Goal: Information Seeking & Learning: Learn about a topic

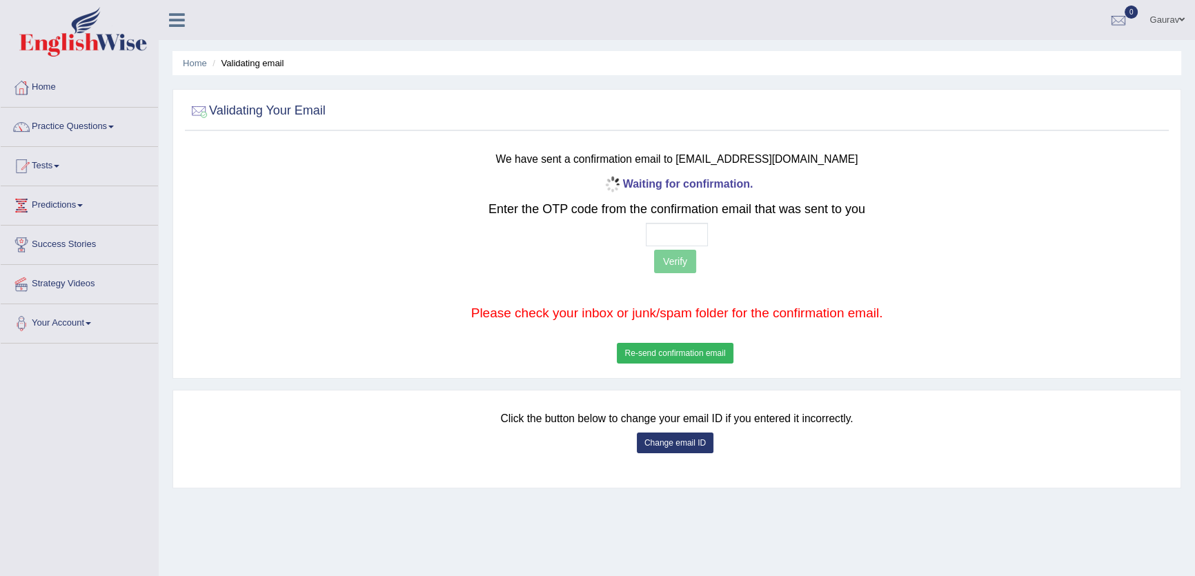
click at [672, 351] on button "Re-send confirmation email" at bounding box center [675, 353] width 116 height 21
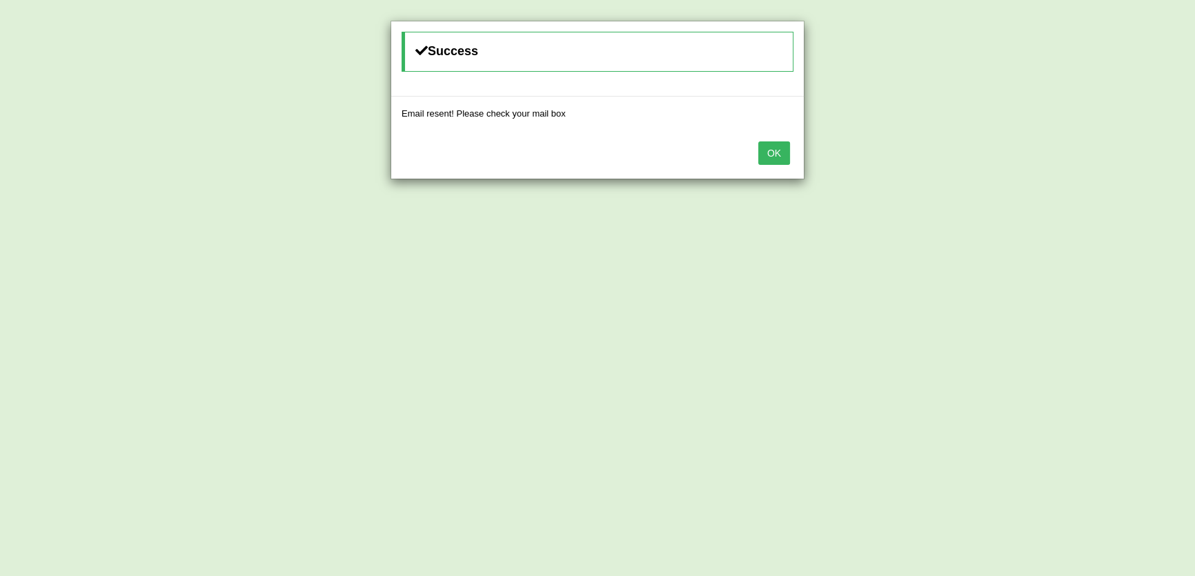
click at [776, 153] on button "OK" at bounding box center [774, 152] width 32 height 23
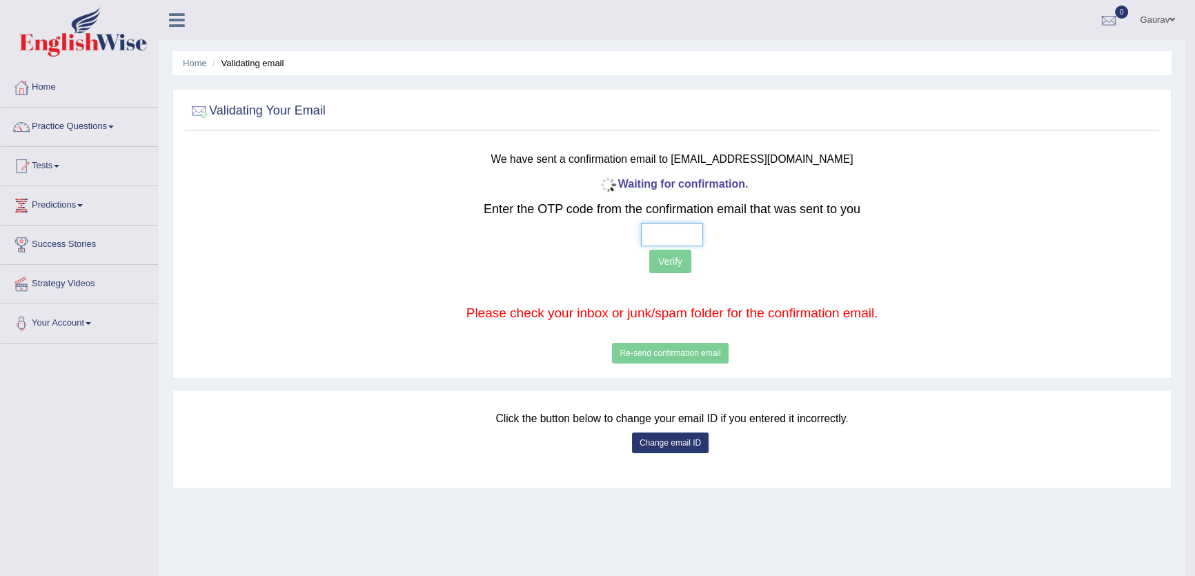
click at [652, 232] on input "text" at bounding box center [672, 234] width 62 height 23
click at [647, 241] on input "text" at bounding box center [672, 234] width 62 height 23
type input "7 1 1 2"
click at [675, 257] on button "Verify" at bounding box center [670, 261] width 42 height 23
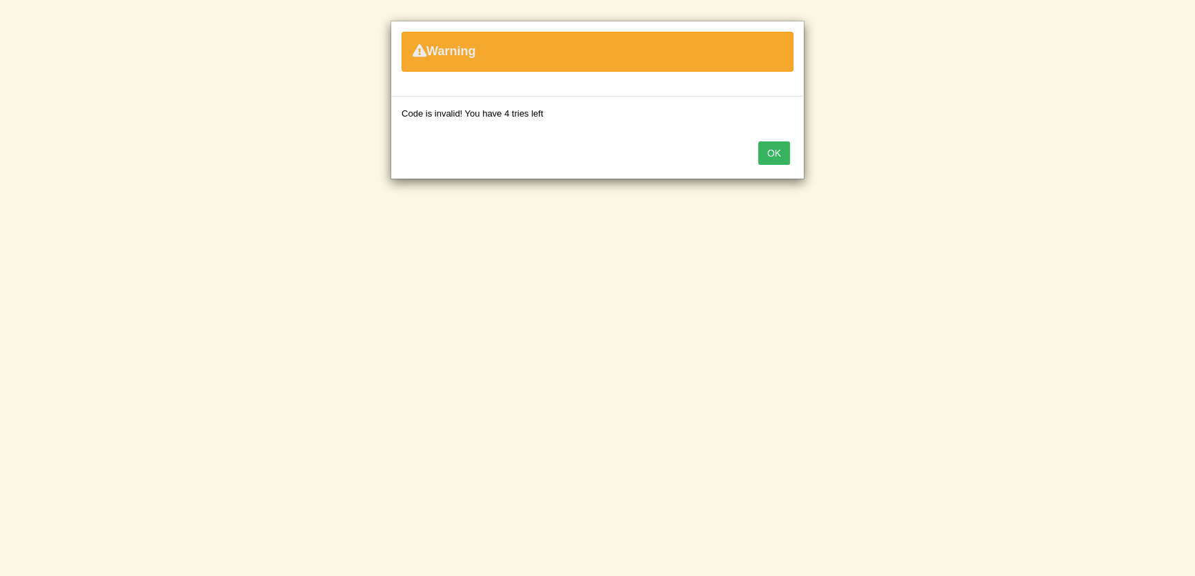
click at [773, 137] on div "OK" at bounding box center [597, 154] width 412 height 48
click at [773, 144] on button "OK" at bounding box center [774, 152] width 32 height 23
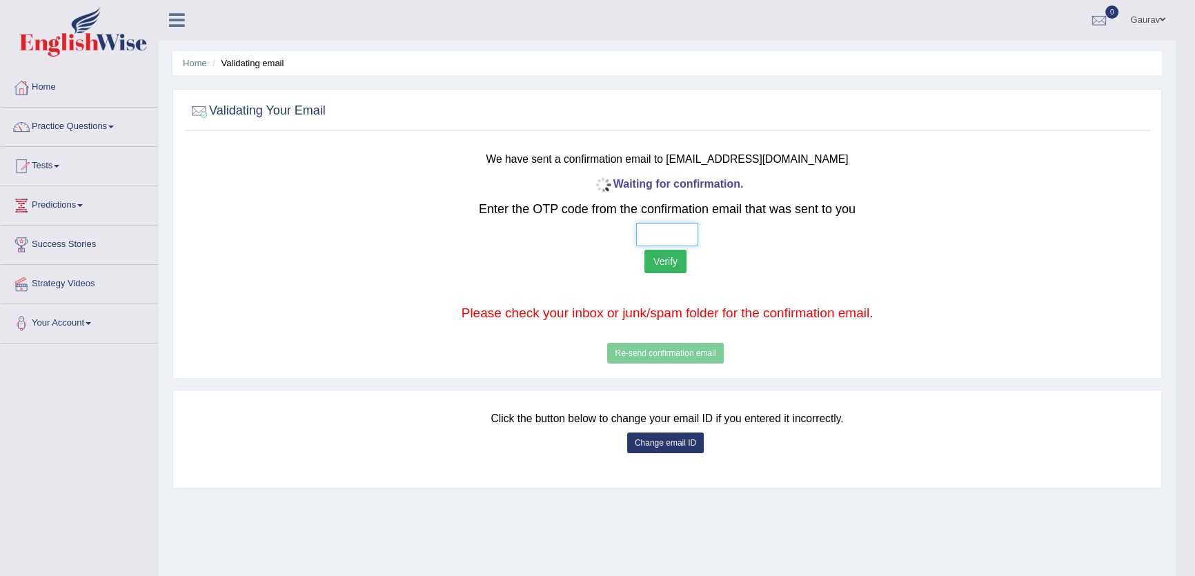
click at [648, 226] on input "text" at bounding box center [667, 234] width 62 height 23
type input "4 0 9 7"
click at [667, 267] on button "Verify" at bounding box center [665, 261] width 42 height 23
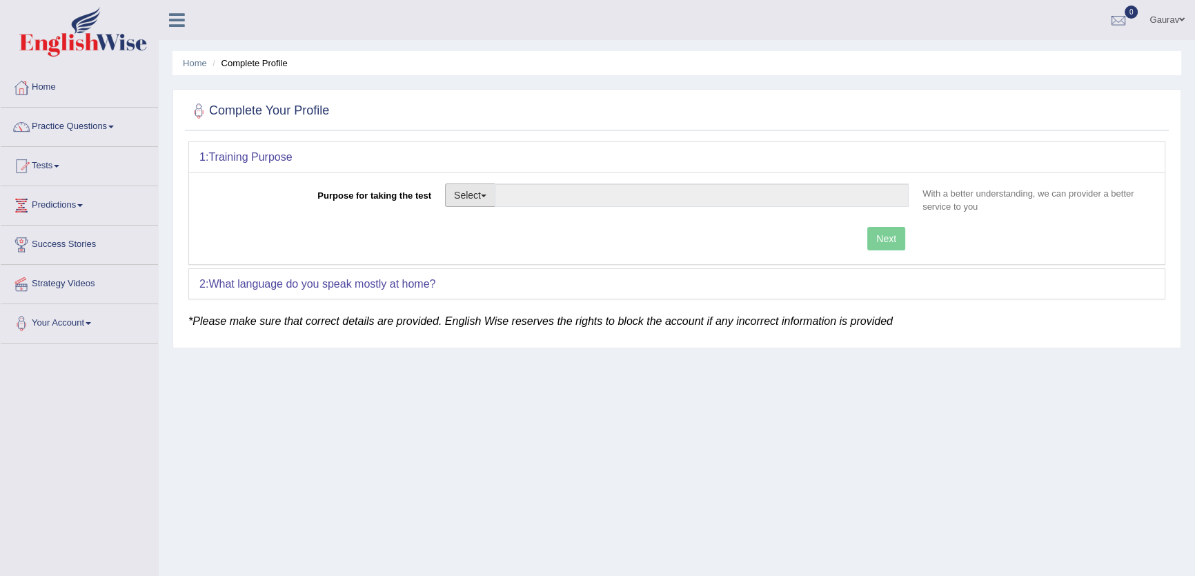
click at [487, 193] on button "Select" at bounding box center [470, 194] width 50 height 23
click at [490, 270] on link "Other" at bounding box center [507, 279] width 123 height 18
click at [550, 201] on input "Purpose for taking the test" at bounding box center [702, 194] width 414 height 23
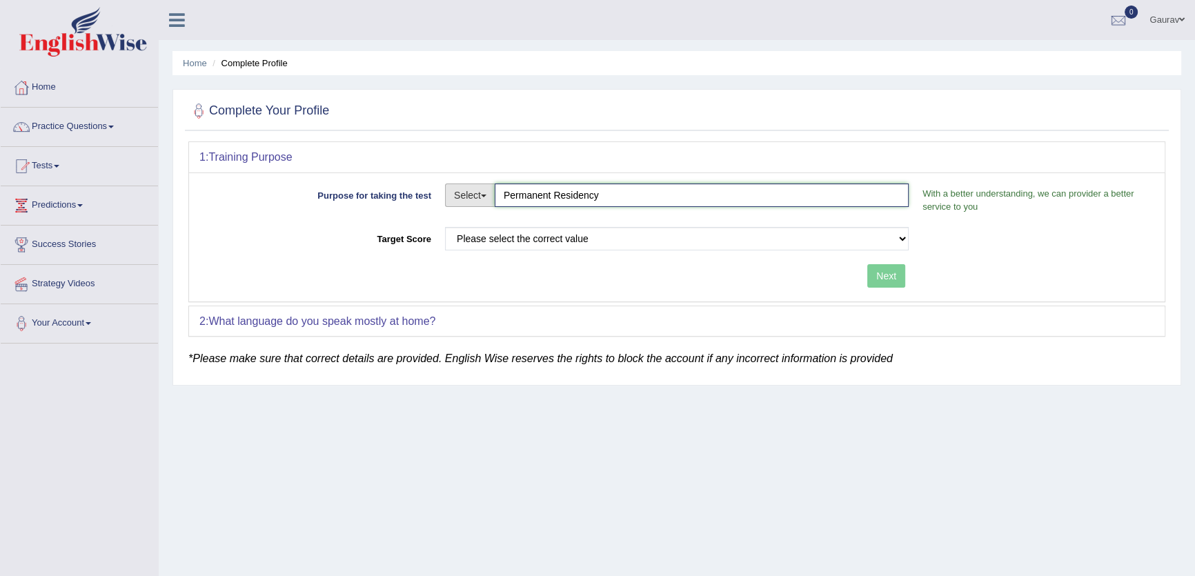
drag, startPoint x: 552, startPoint y: 192, endPoint x: 488, endPoint y: 196, distance: 64.2
click at [488, 196] on div "Select Student Visa Permanent Residency Nursing Other Permanent Residency" at bounding box center [677, 196] width 464 height 27
type input "Temporary Residency"
click at [485, 236] on select "Please select the correct value 50 (6 bands) 58 (6.5 bands) 65 (7 bands) 79 (8 …" at bounding box center [677, 238] width 464 height 23
select select "58"
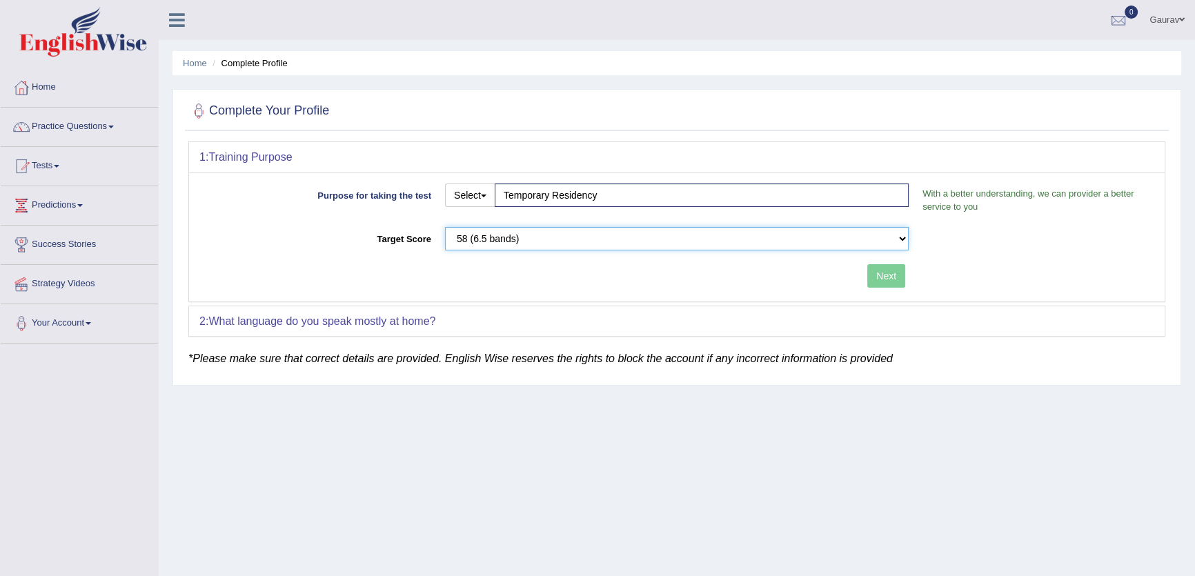
click at [445, 227] on select "Please select the correct value 50 (6 bands) 58 (6.5 bands) 65 (7 bands) 79 (8 …" at bounding box center [677, 238] width 464 height 23
click at [887, 275] on button "Next" at bounding box center [886, 275] width 38 height 23
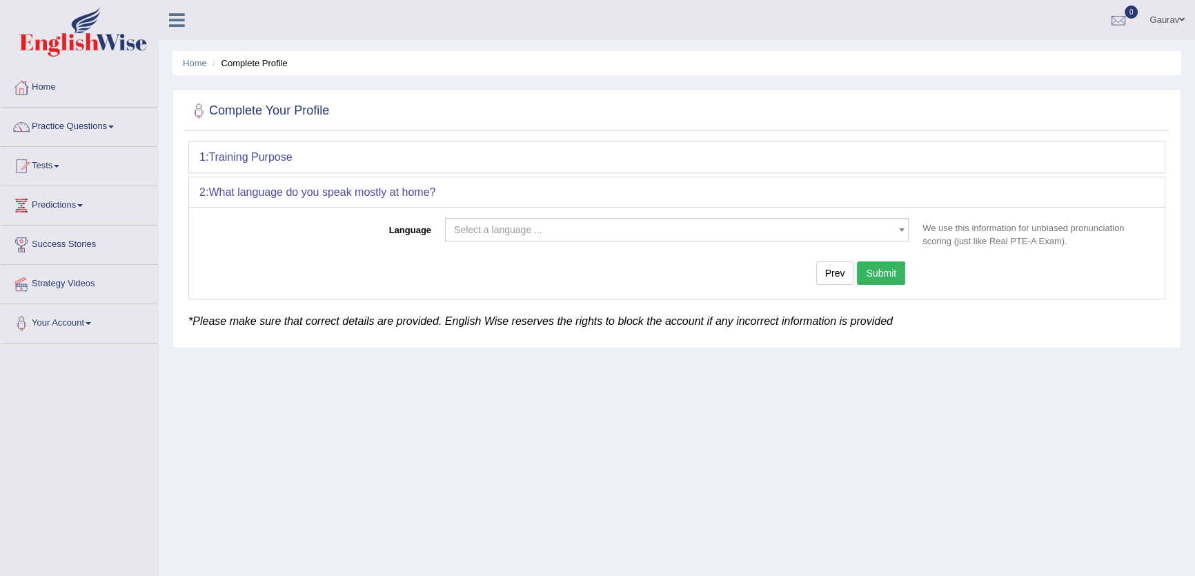
click at [552, 224] on span "Select a language ..." at bounding box center [672, 230] width 437 height 14
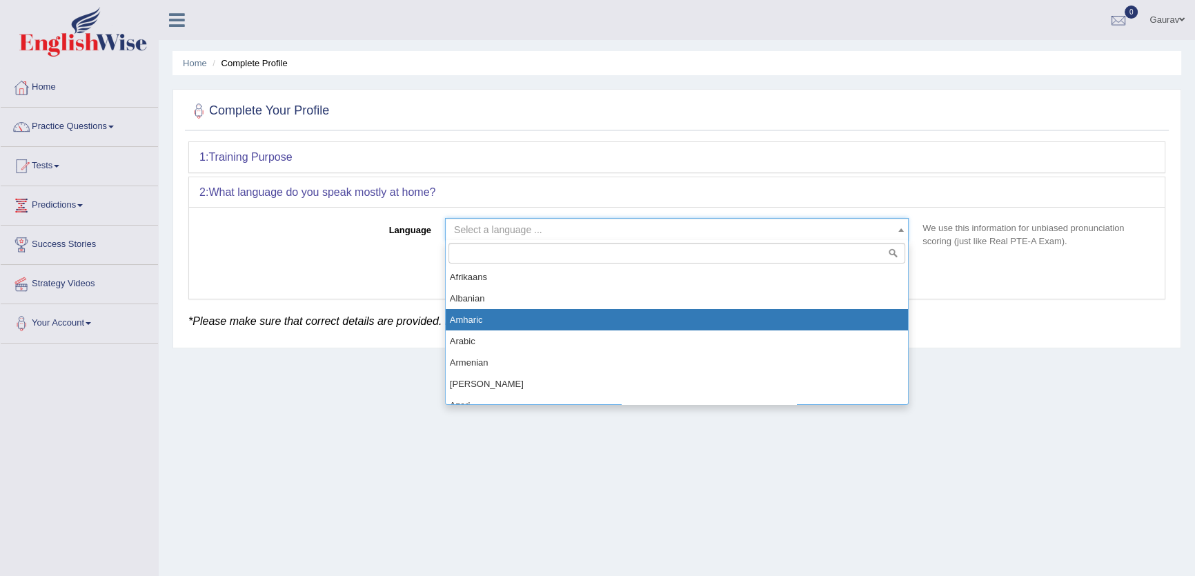
drag, startPoint x: 546, startPoint y: 312, endPoint x: 932, endPoint y: 243, distance: 391.6
select select "Amharic"
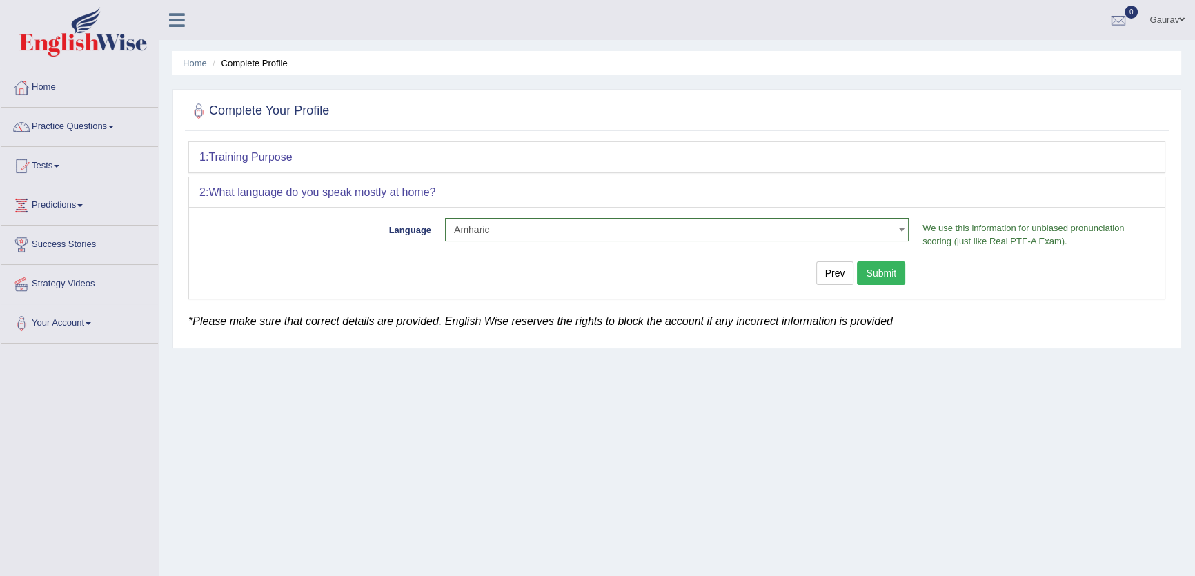
click at [888, 275] on button "Submit" at bounding box center [881, 272] width 48 height 23
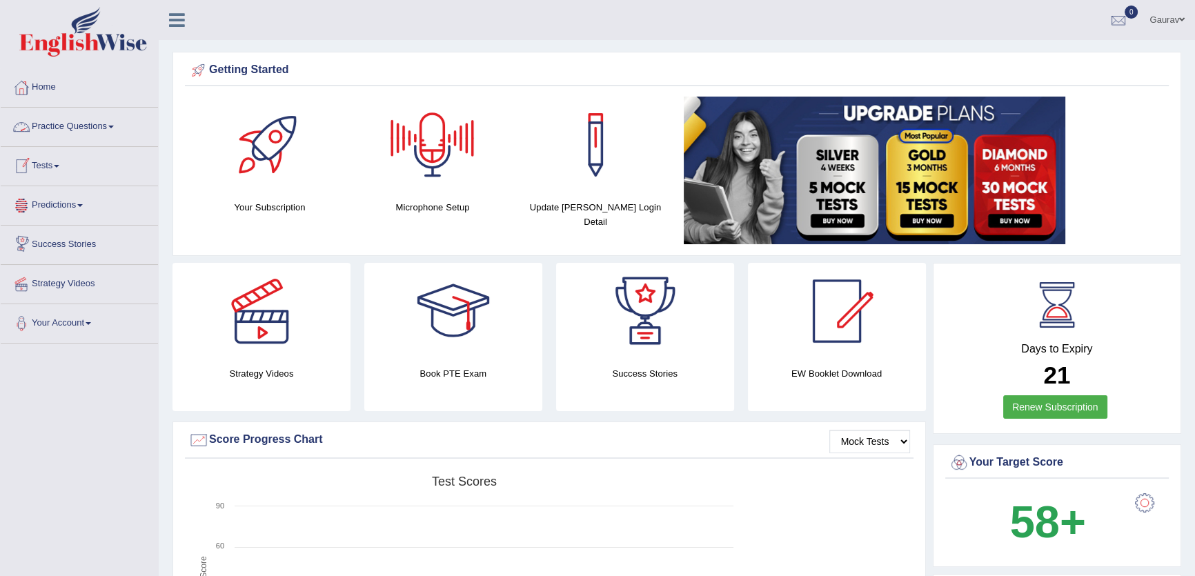
click at [117, 131] on link "Practice Questions" at bounding box center [79, 125] width 157 height 34
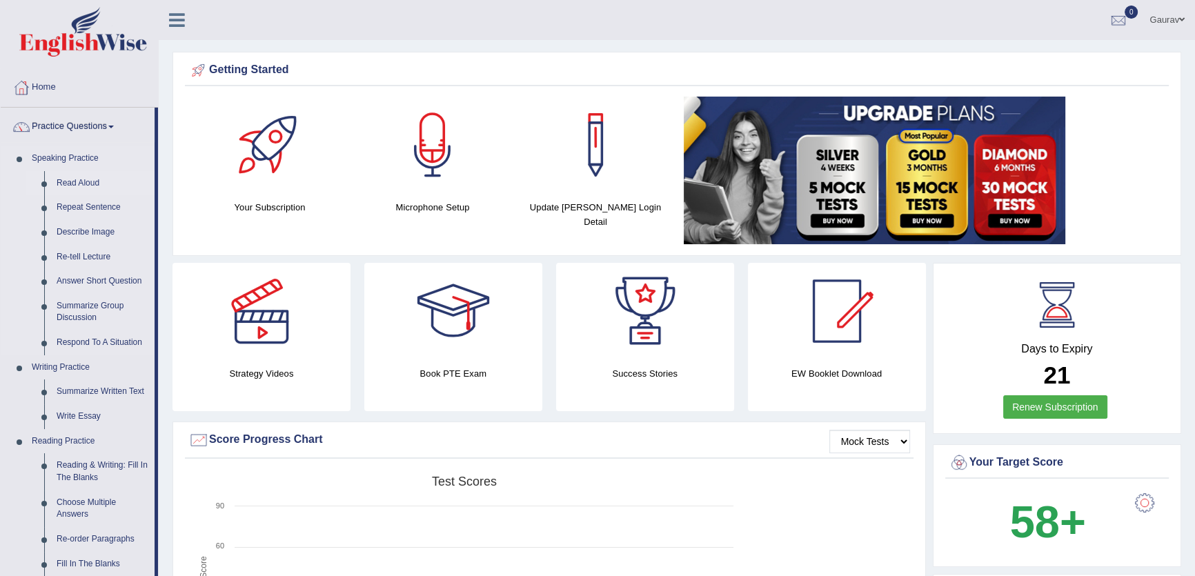
click at [93, 179] on link "Read Aloud" at bounding box center [102, 183] width 104 height 25
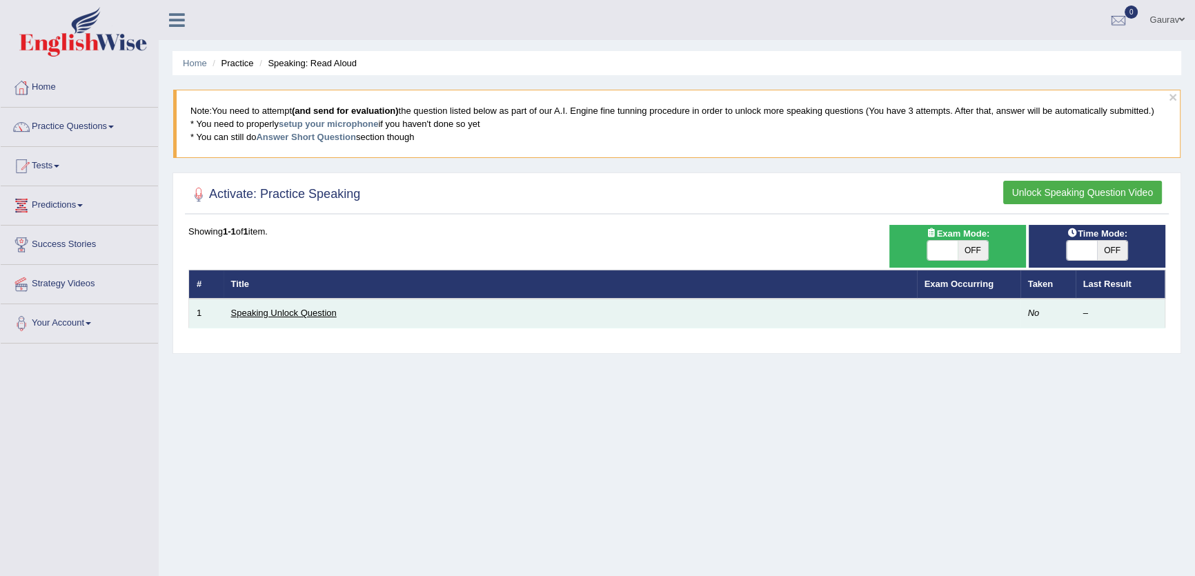
click at [312, 312] on link "Speaking Unlock Question" at bounding box center [284, 313] width 106 height 10
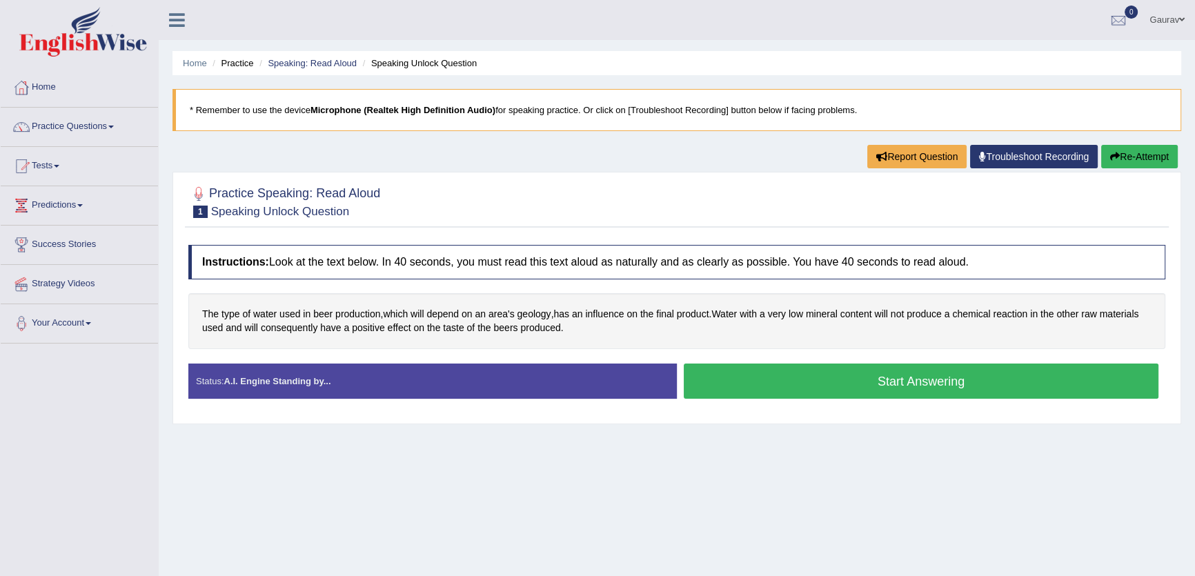
click at [857, 379] on button "Start Answering" at bounding box center [921, 380] width 475 height 35
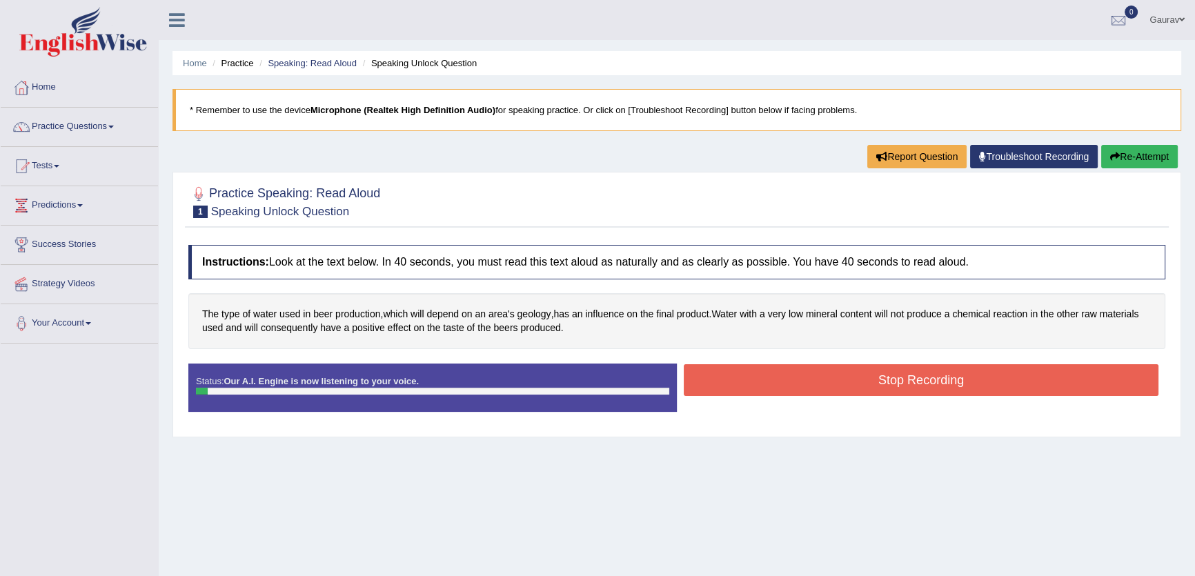
click at [857, 377] on button "Stop Recording" at bounding box center [921, 380] width 475 height 32
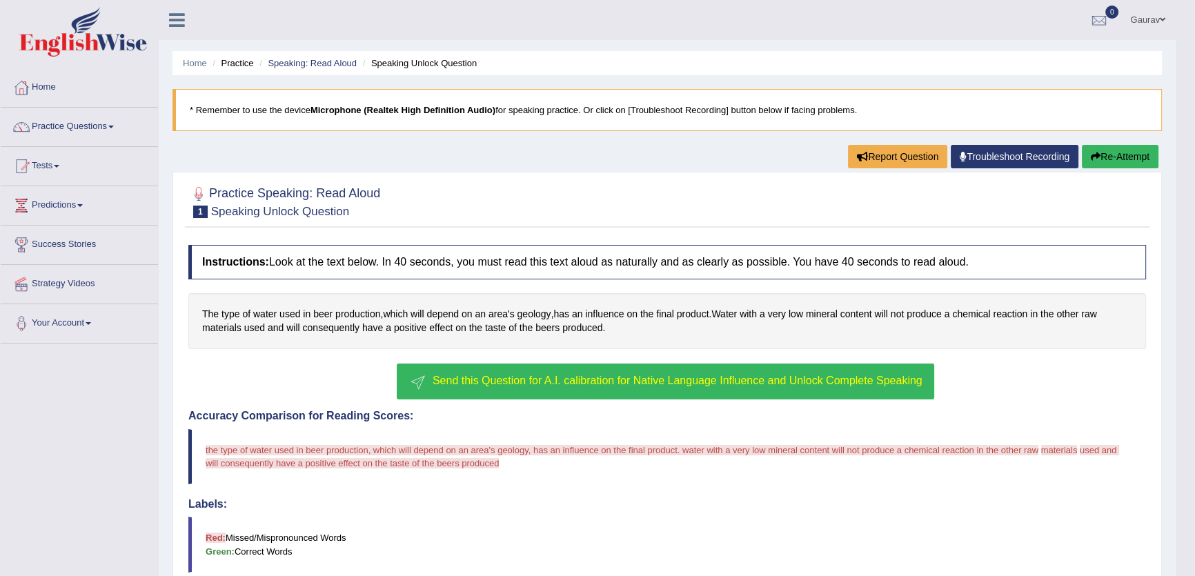
click at [711, 391] on div "Updating answer..." at bounding box center [597, 288] width 1195 height 576
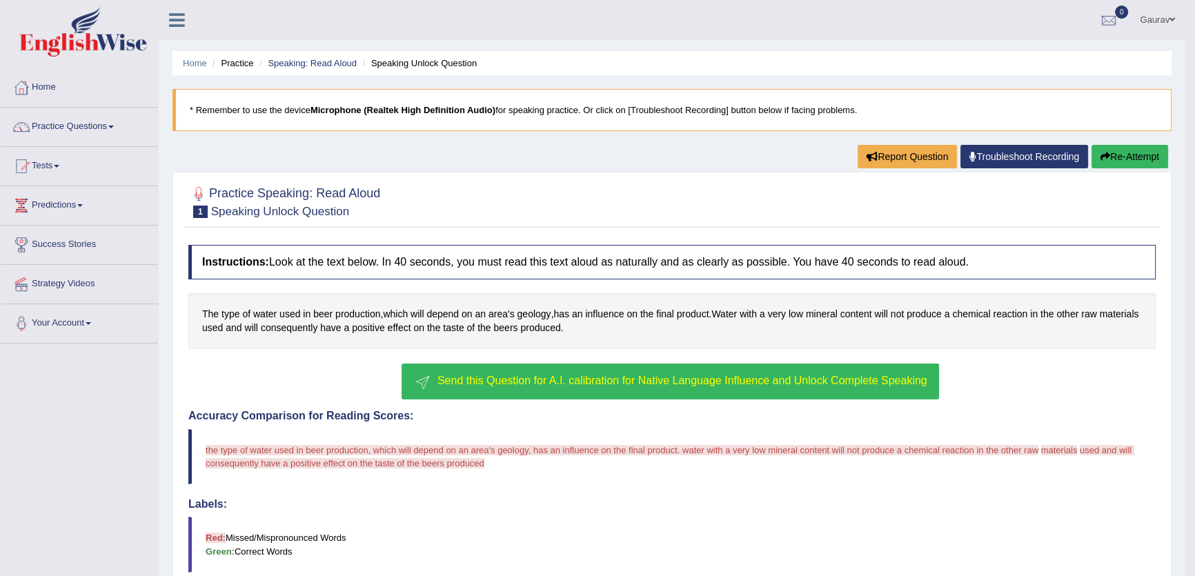
click at [867, 377] on span "Send this Question for A.I. calibration for Native Language Influence and Unloc…" at bounding box center [682, 381] width 490 height 12
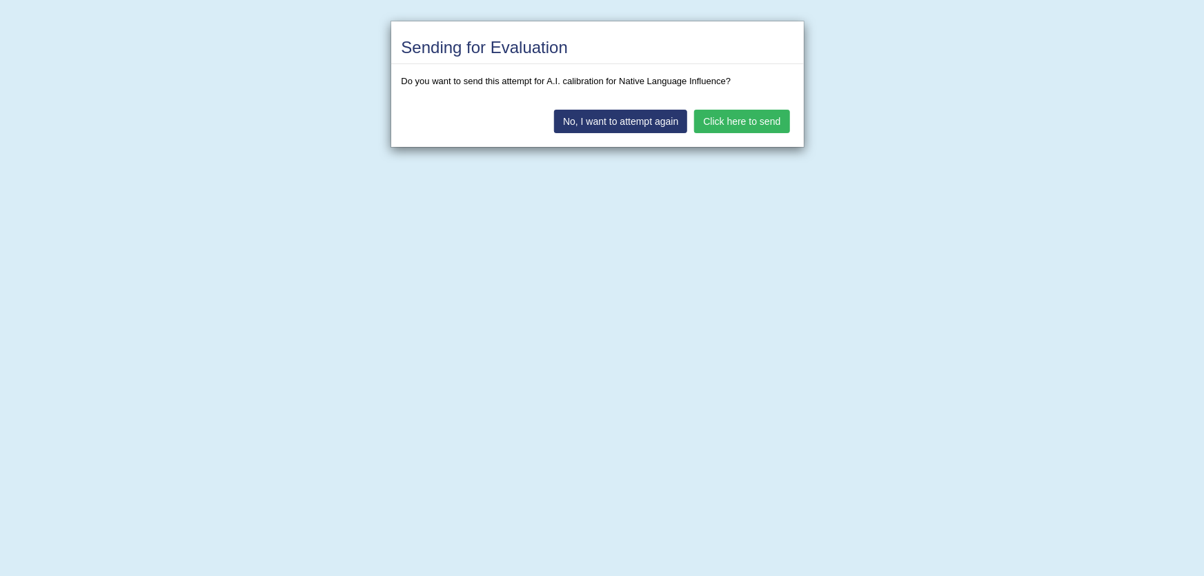
click at [746, 117] on button "Click here to send" at bounding box center [741, 121] width 95 height 23
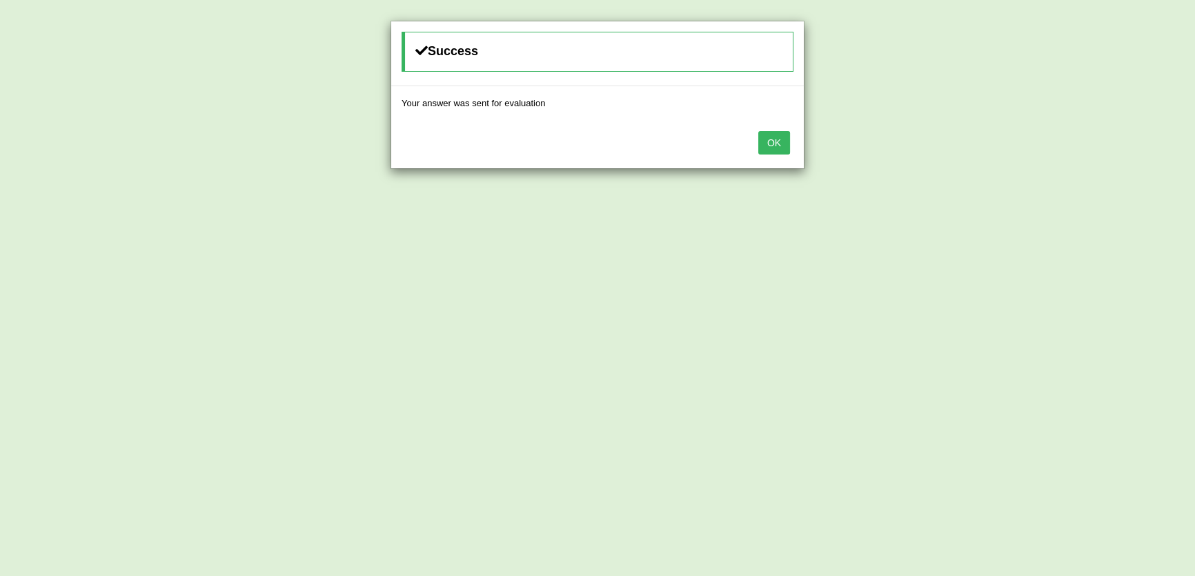
click at [761, 135] on button "OK" at bounding box center [774, 142] width 32 height 23
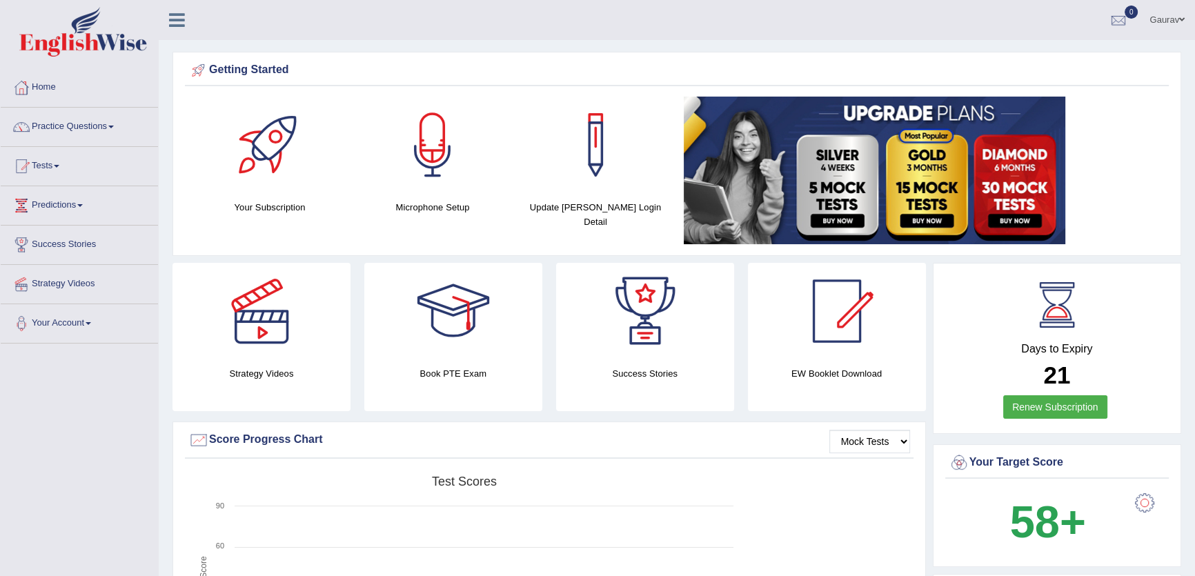
click at [1129, 12] on span "0" at bounding box center [1131, 12] width 14 height 13
click at [1152, 11] on link "Gaurav" at bounding box center [1167, 18] width 56 height 36
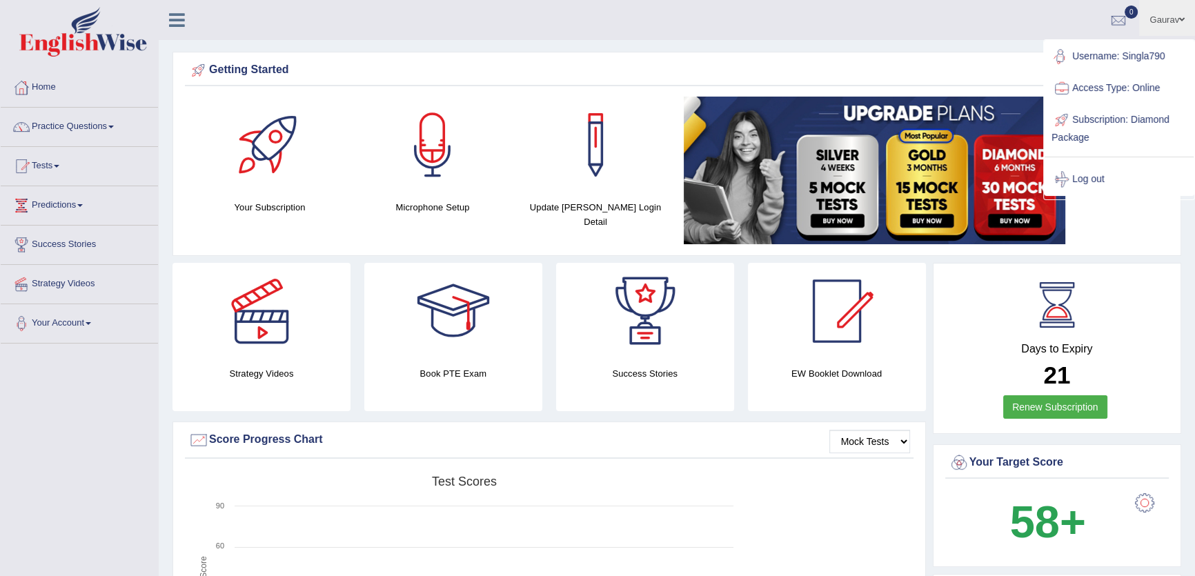
click at [740, 65] on div "Getting Started" at bounding box center [676, 70] width 977 height 21
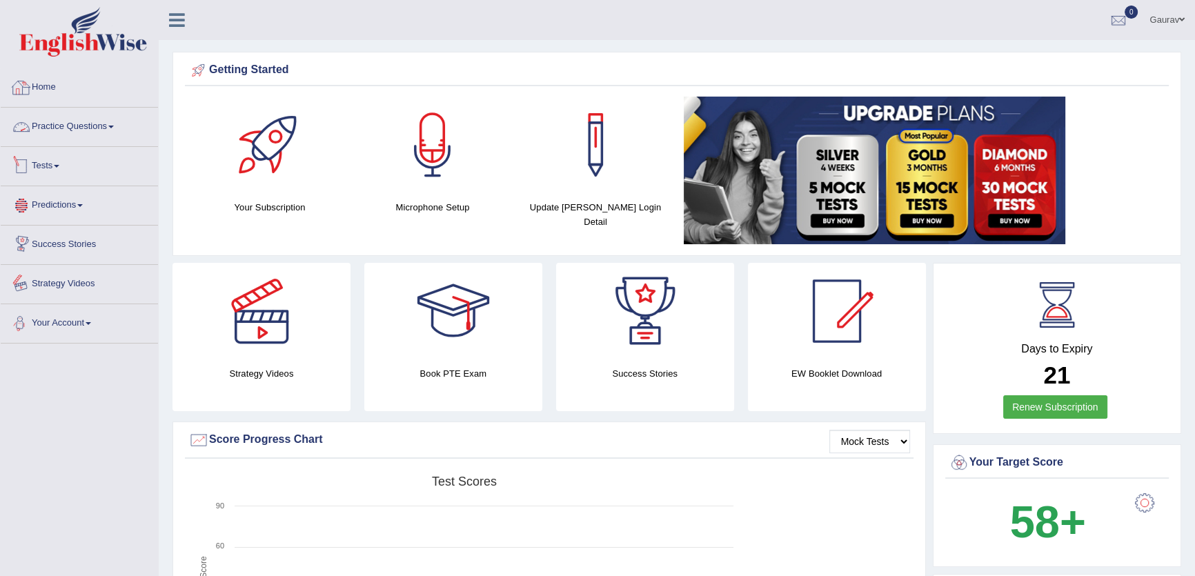
click at [99, 117] on link "Practice Questions" at bounding box center [79, 125] width 157 height 34
click at [86, 131] on link "Practice Questions" at bounding box center [79, 125] width 157 height 34
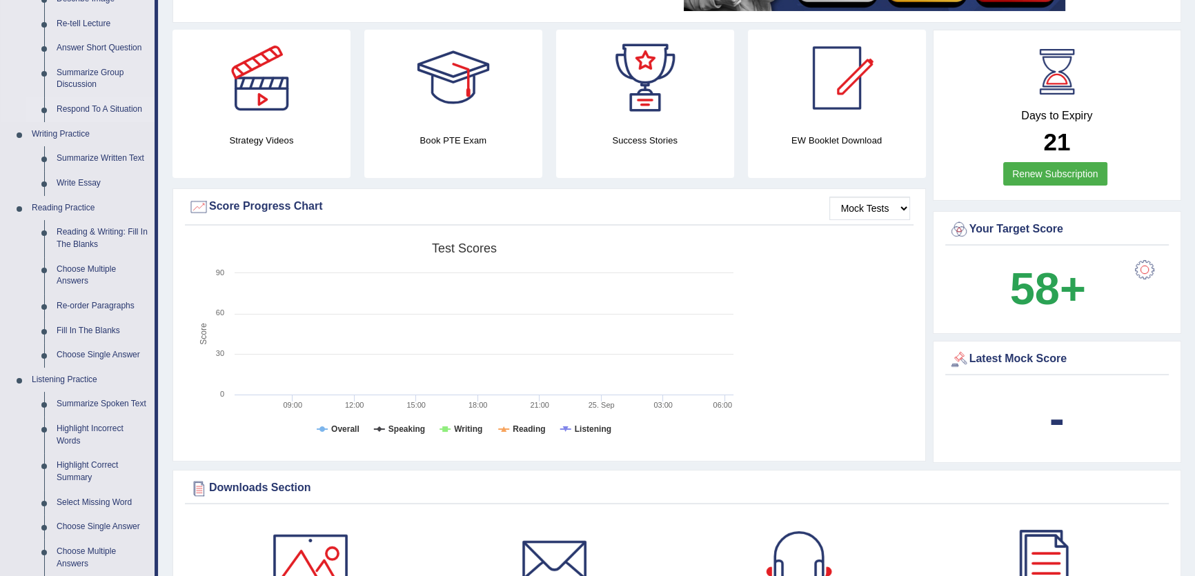
scroll to position [250, 0]
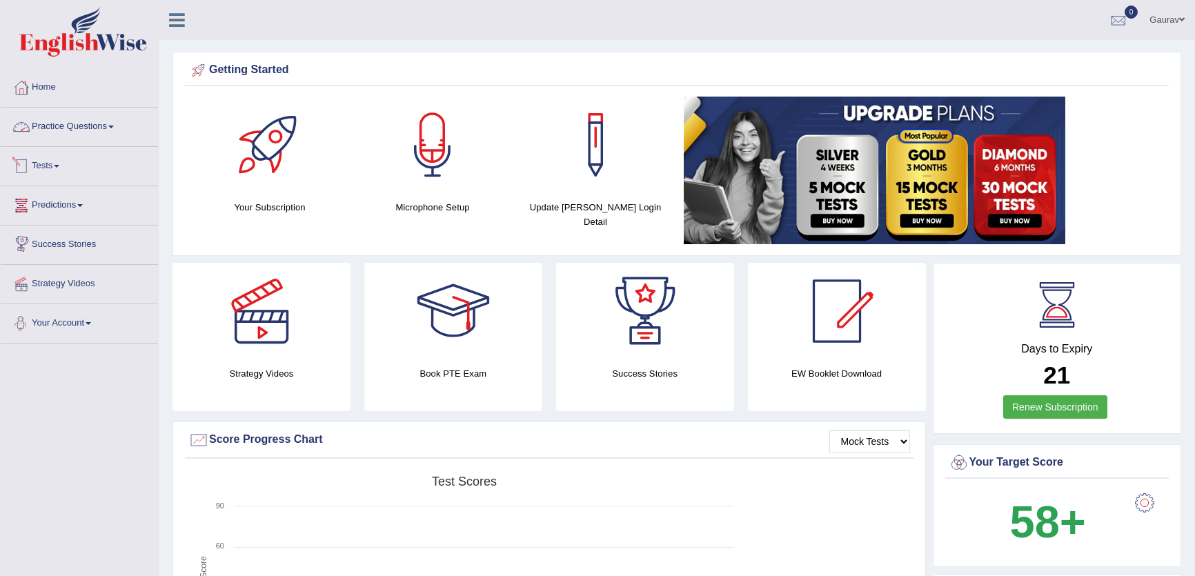
click at [104, 134] on link "Practice Questions" at bounding box center [79, 125] width 157 height 34
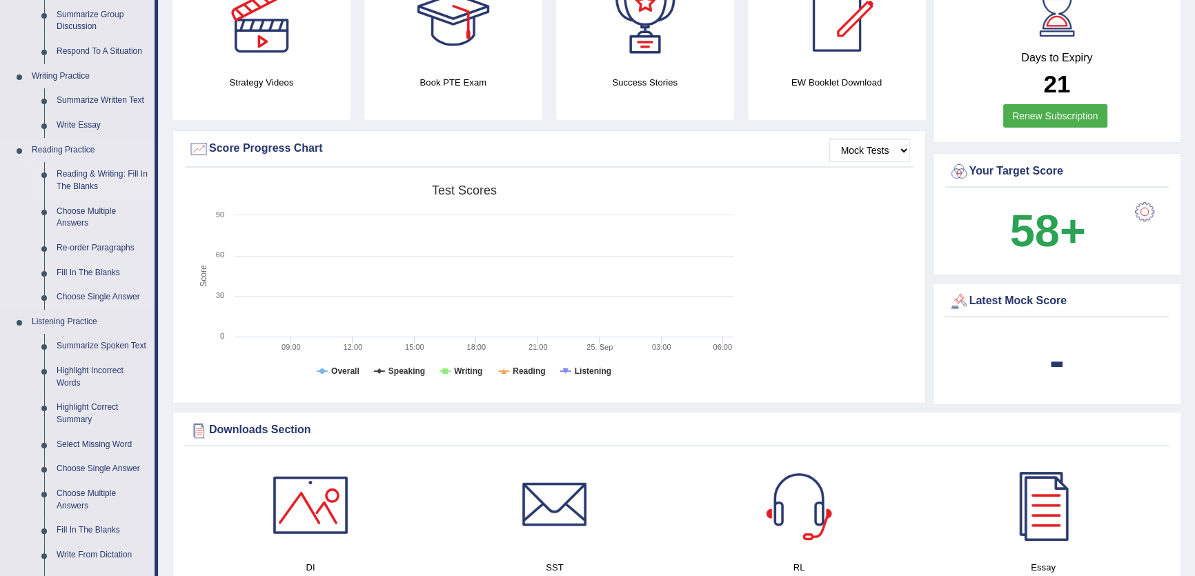
scroll to position [313, 0]
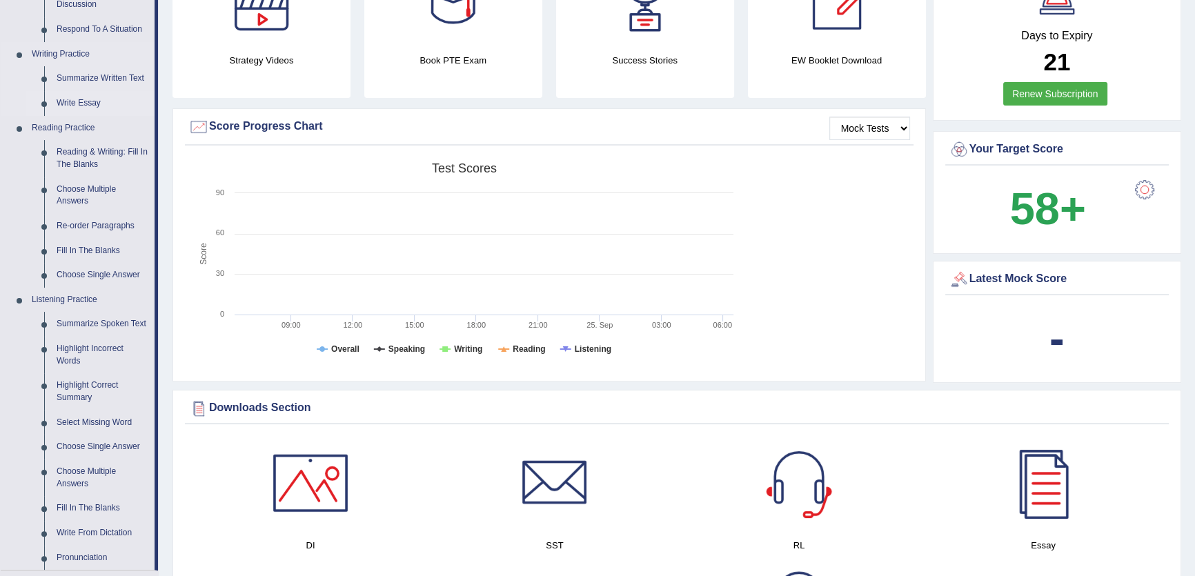
click at [80, 99] on link "Write Essay" at bounding box center [102, 103] width 104 height 25
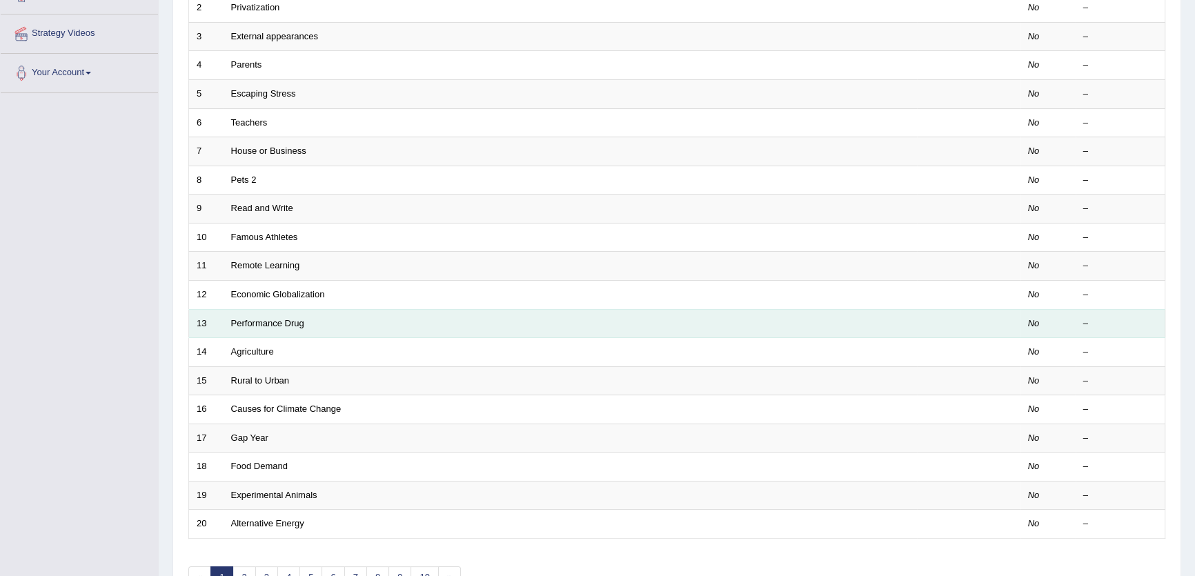
scroll to position [313, 0]
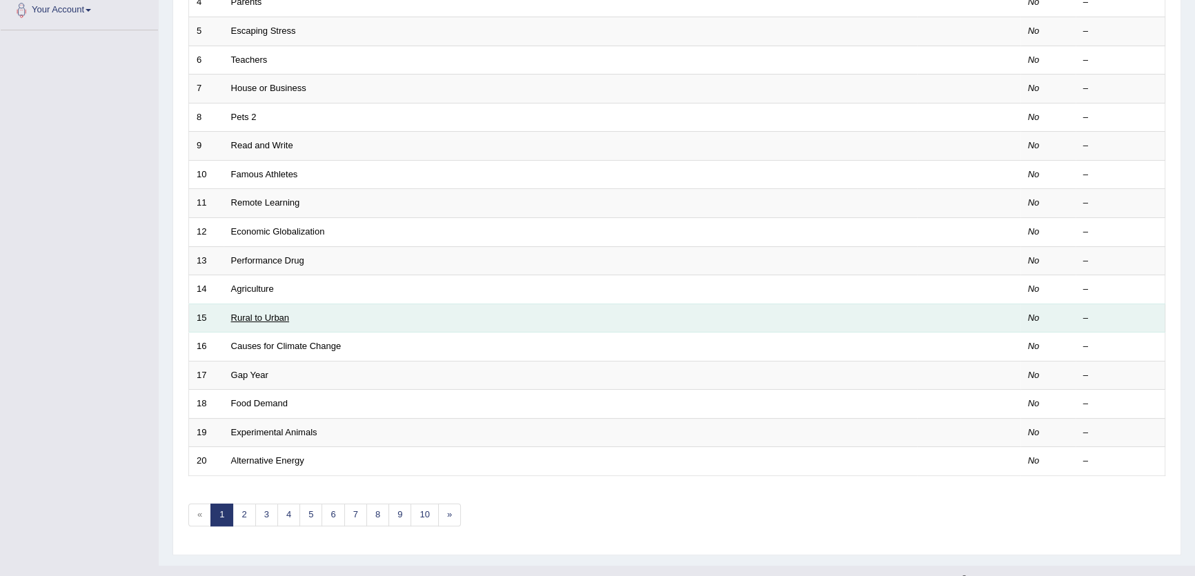
click at [261, 314] on link "Rural to Urban" at bounding box center [260, 317] width 59 height 10
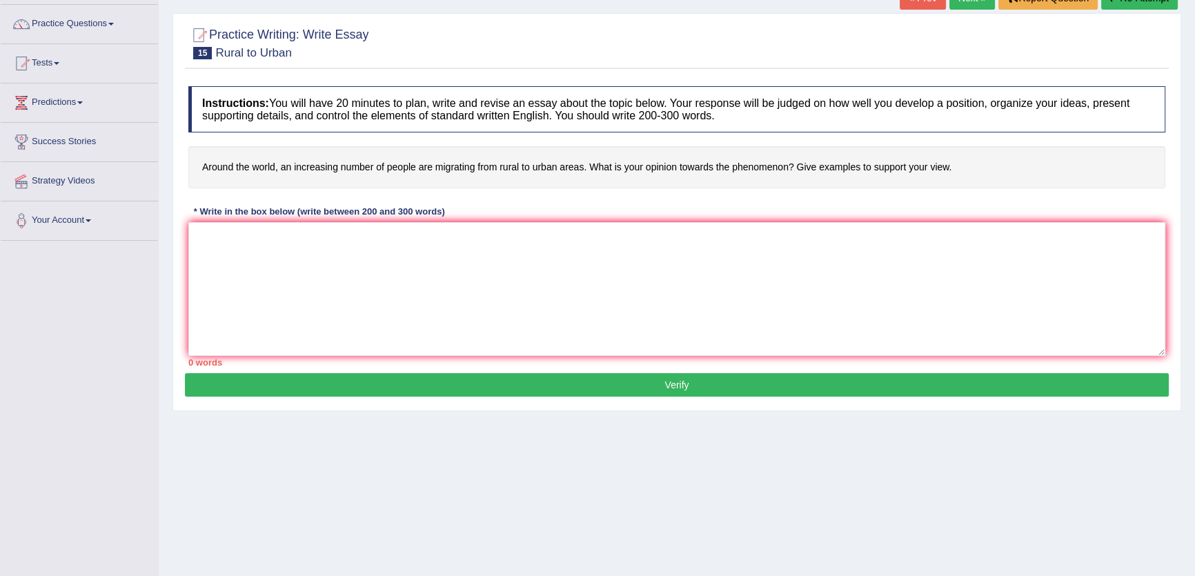
scroll to position [125, 0]
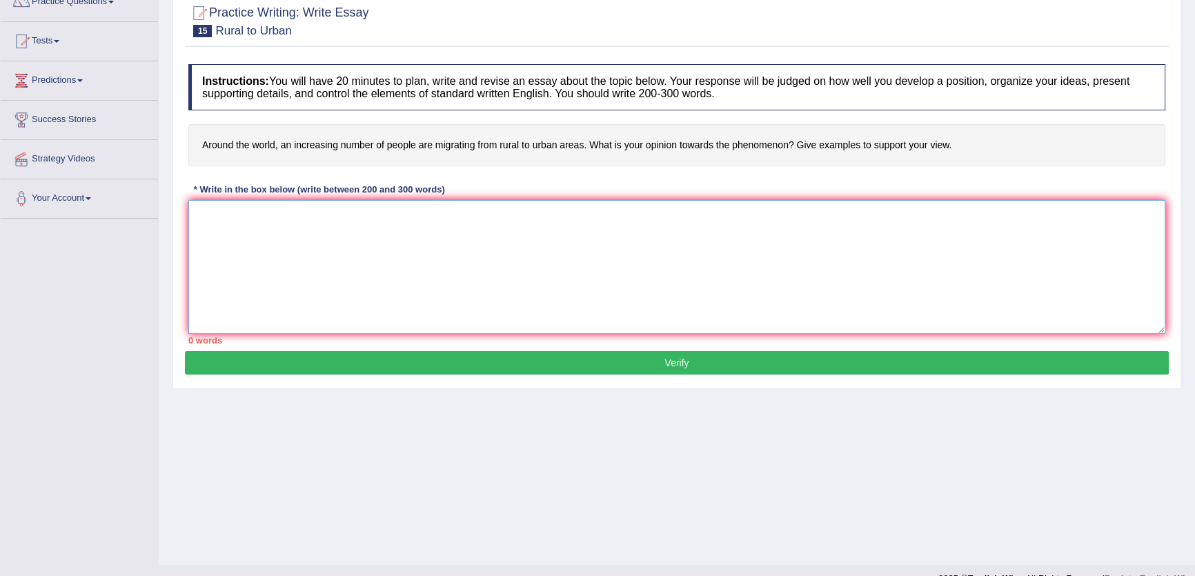
click at [375, 212] on textarea at bounding box center [676, 267] width 977 height 134
type textarea "jkk"
click at [706, 383] on div "Practice Writing: Write Essay 15 Rural to Urban Instructions: You will have 20 …" at bounding box center [676, 190] width 1008 height 398
click at [701, 348] on div "Instructions: You will have 20 minutes to plan, write and revise an essay about…" at bounding box center [677, 204] width 984 height 294
click at [715, 353] on button "Verify" at bounding box center [677, 362] width 984 height 23
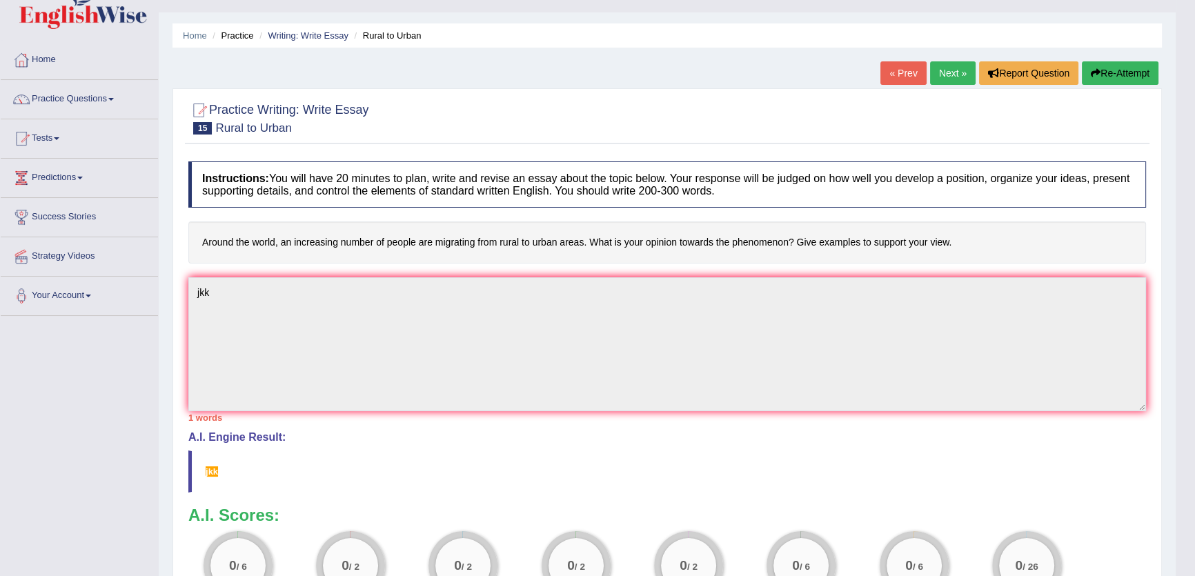
scroll to position [0, 0]
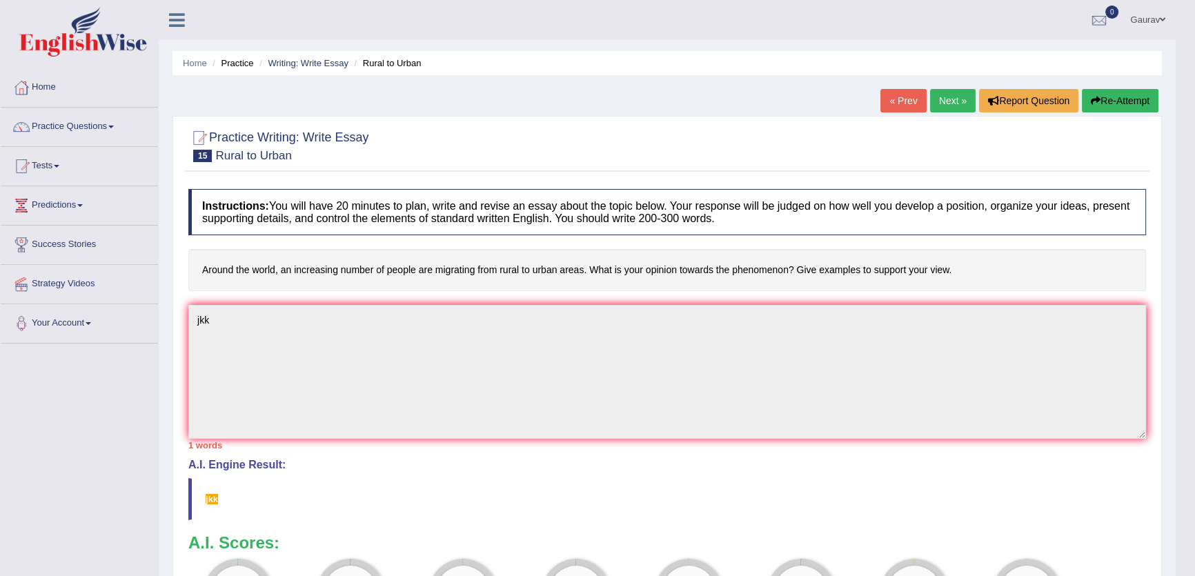
click at [1128, 98] on button "Re-Attempt" at bounding box center [1120, 100] width 77 height 23
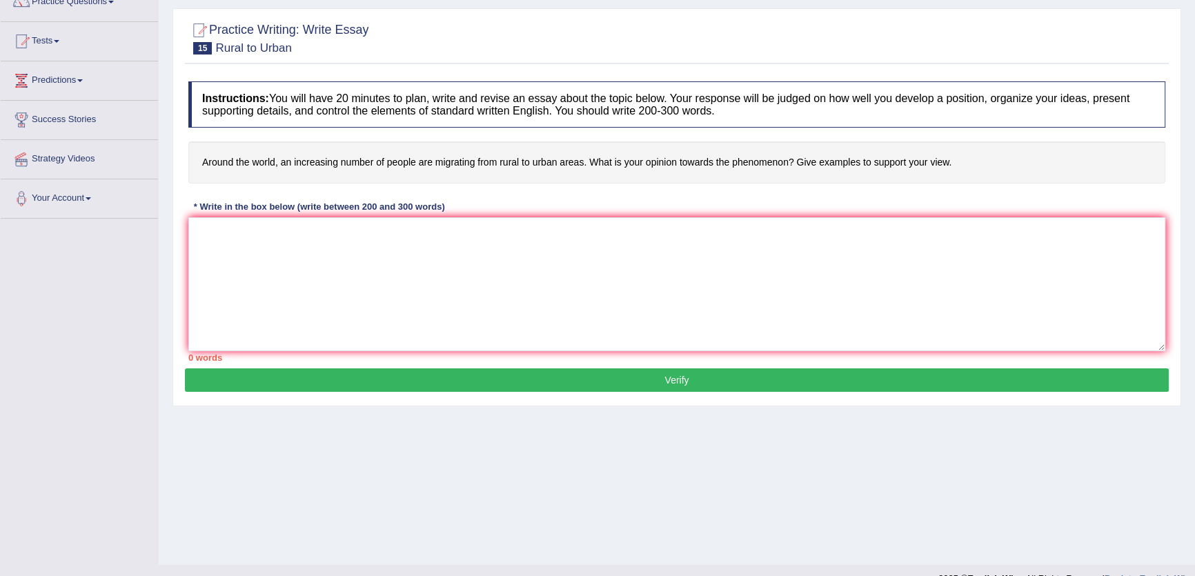
click at [410, 393] on div "Practice Writing: Write Essay 15 Rural to Urban Instructions: You will have 20 …" at bounding box center [676, 207] width 1008 height 398
click at [354, 312] on textarea at bounding box center [676, 284] width 977 height 134
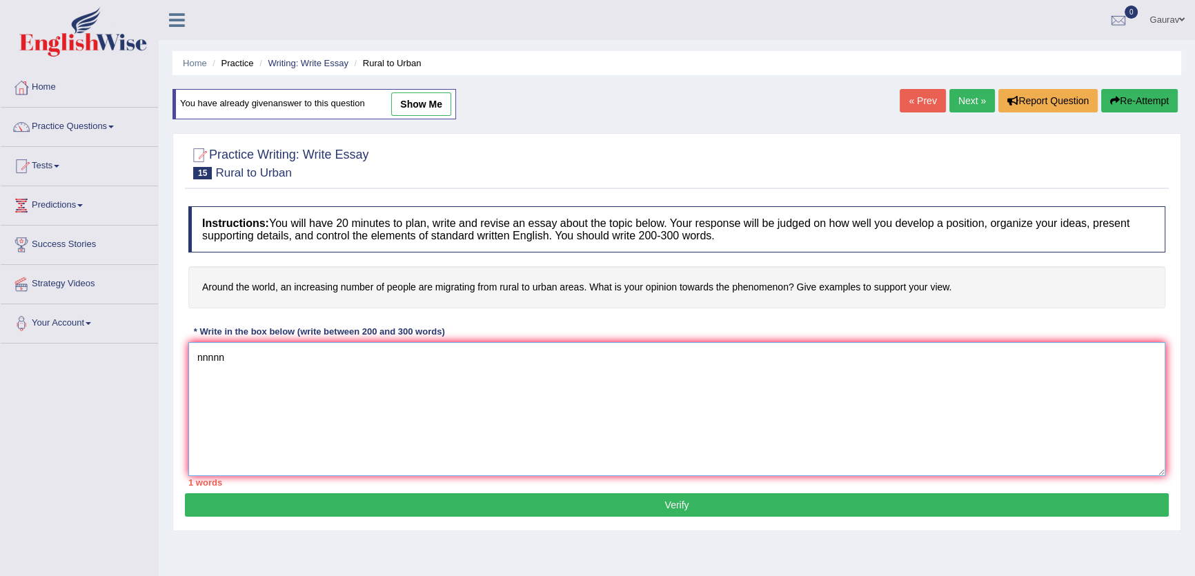
type textarea "nnnnn"
click at [1139, 89] on button "Re-Attempt" at bounding box center [1139, 100] width 77 height 23
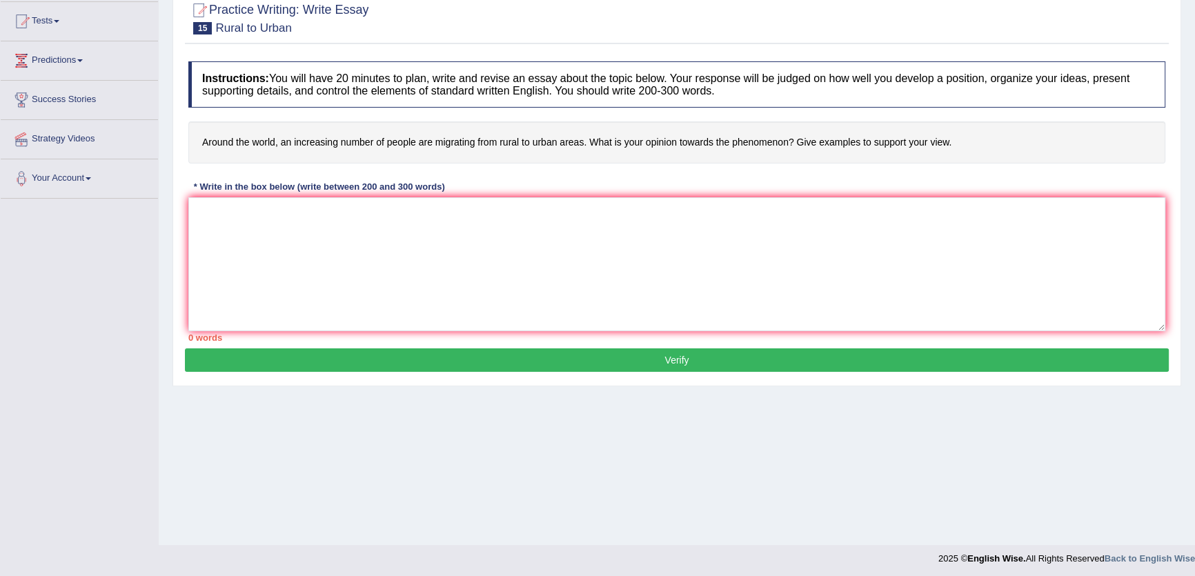
scroll to position [148, 0]
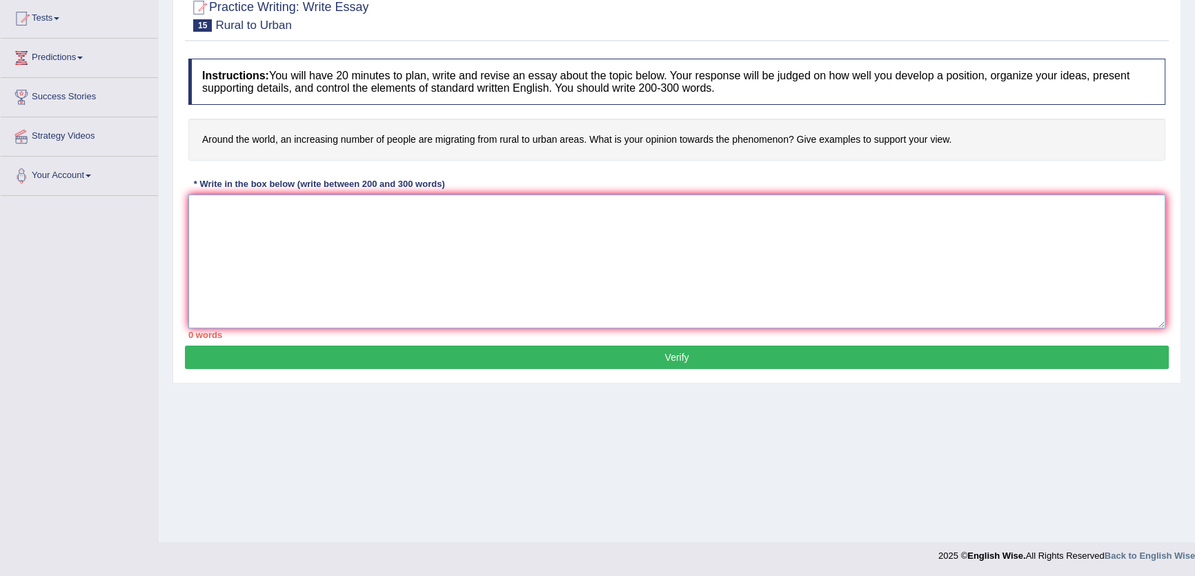
click at [610, 246] on textarea at bounding box center [676, 262] width 977 height 134
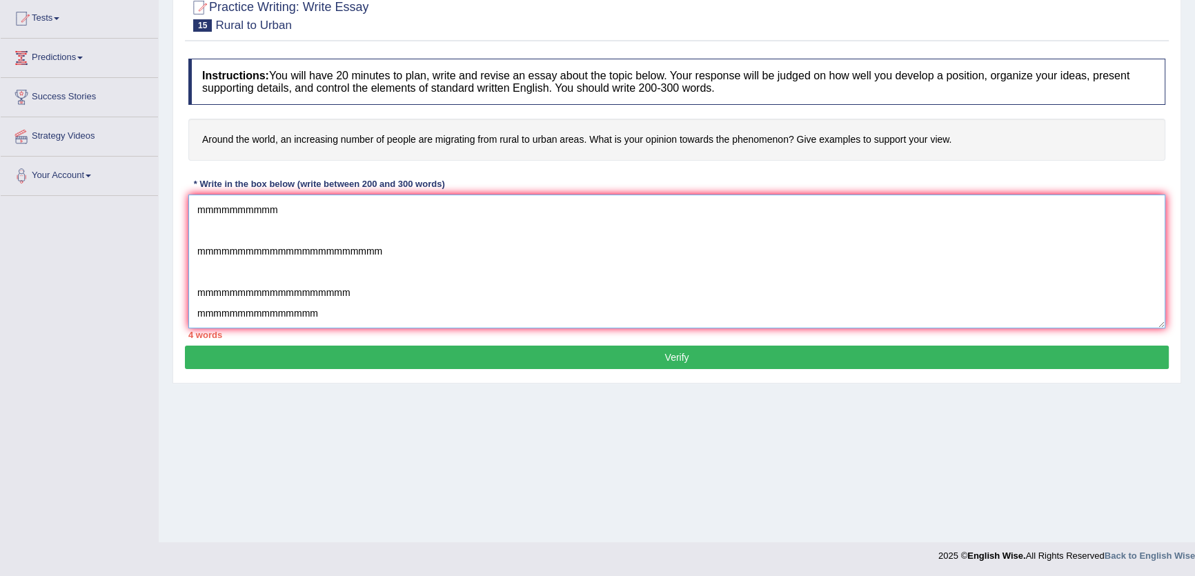
scroll to position [12, 0]
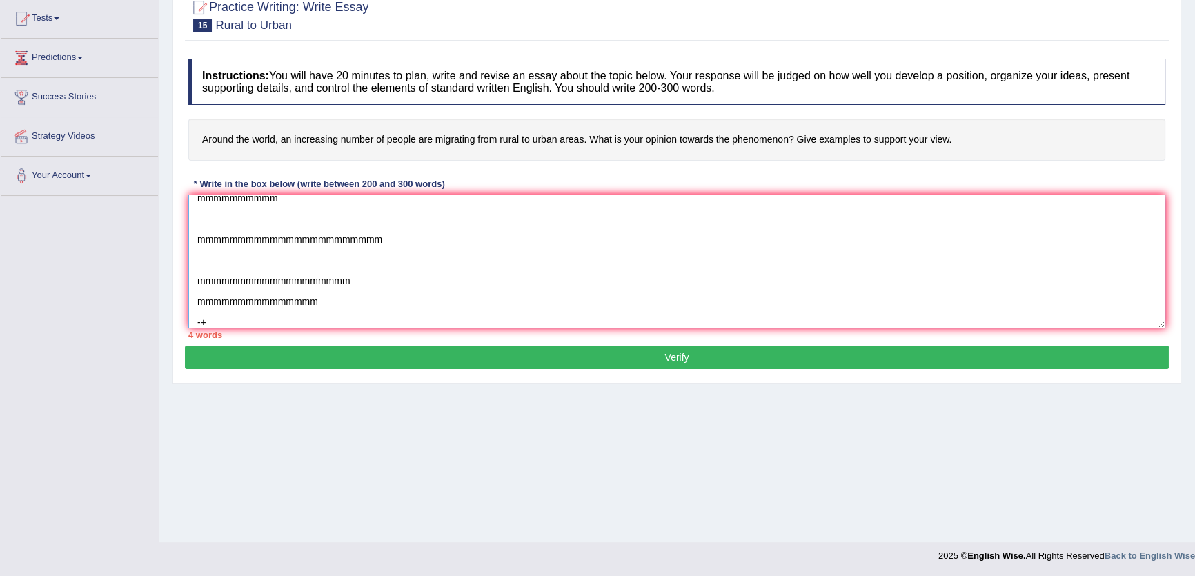
type textarea "mmmmmmmmmm mmmmmmmmmmmmmmmmmmmmmmm mmmmmmmmmmmmmmmmmmm mmmmmmmmmmmmmmm -+"
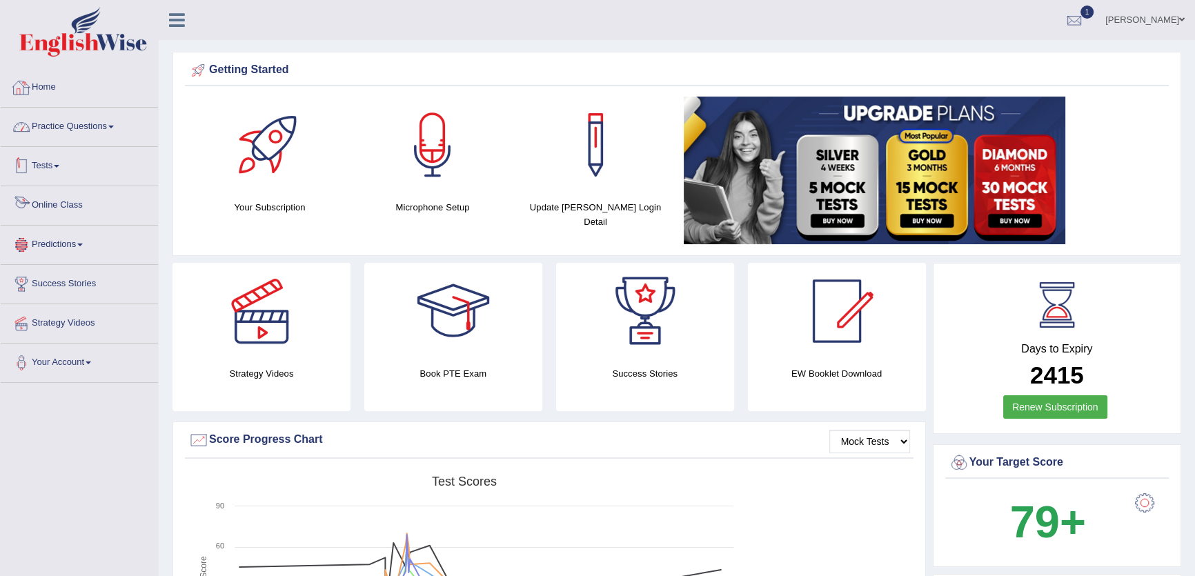
click at [101, 126] on link "Practice Questions" at bounding box center [79, 125] width 157 height 34
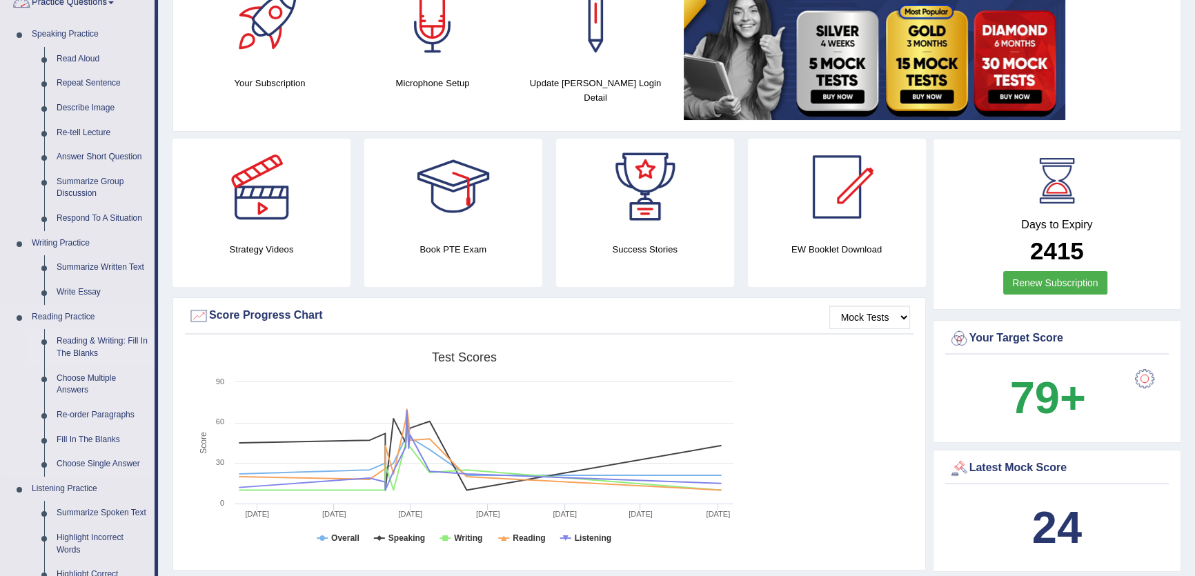
scroll to position [125, 0]
click at [83, 289] on link "Write Essay" at bounding box center [102, 291] width 104 height 25
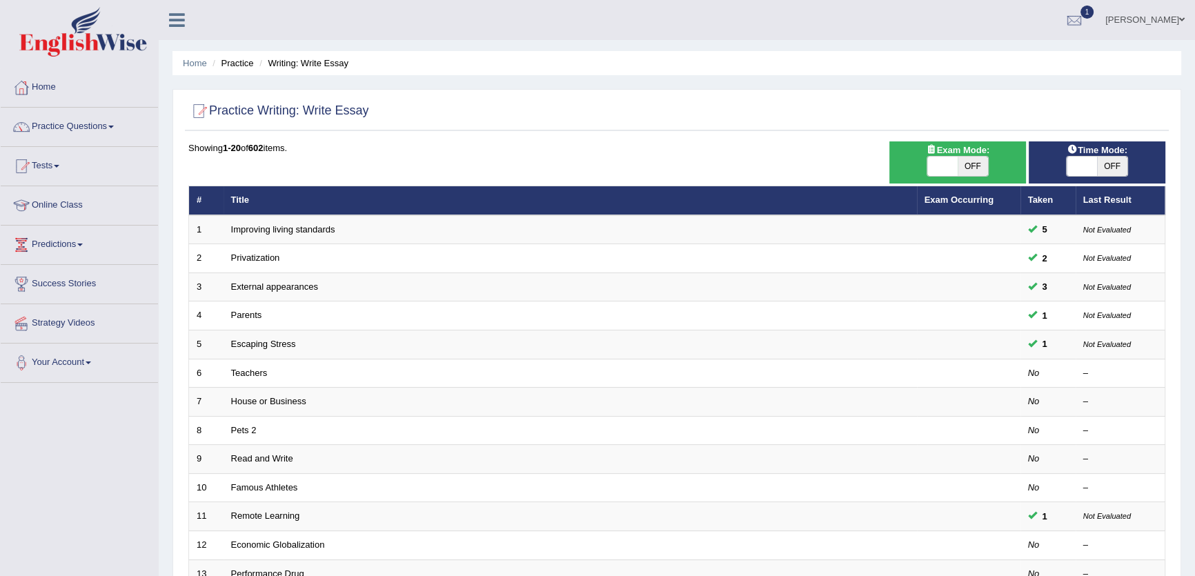
click at [1100, 166] on span "OFF" at bounding box center [1112, 166] width 30 height 19
checkbox input "true"
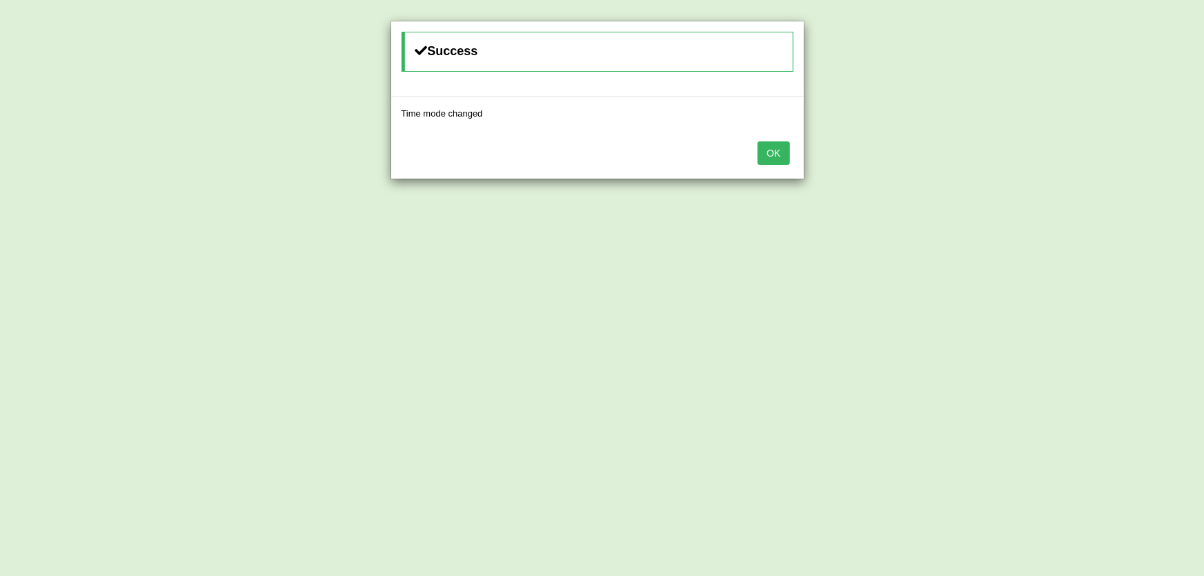
click at [779, 156] on button "OK" at bounding box center [773, 152] width 32 height 23
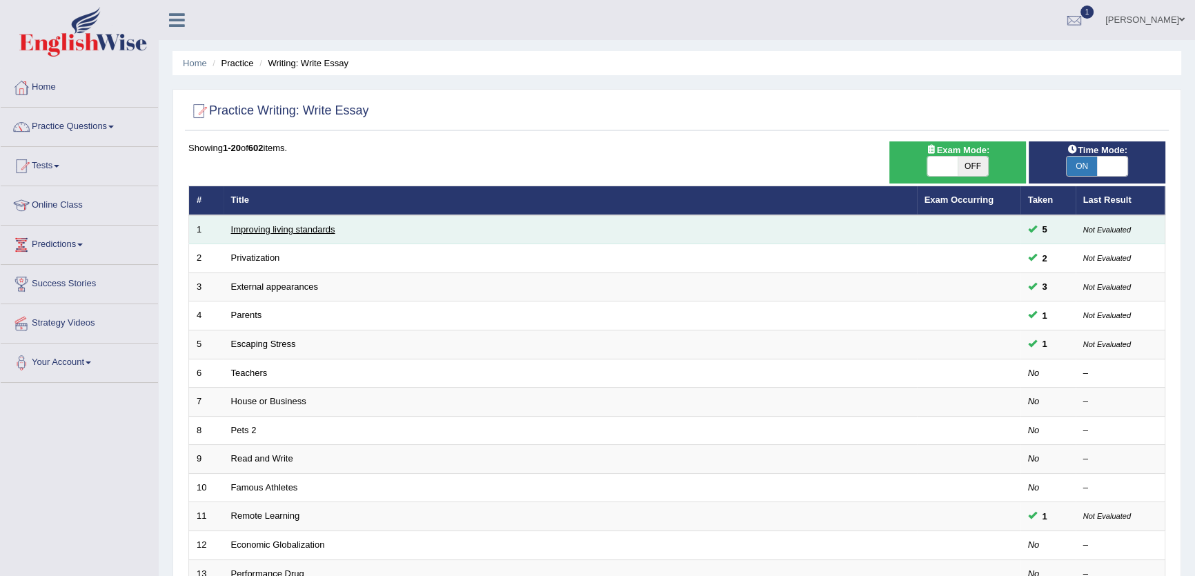
click at [308, 232] on link "Improving living standards" at bounding box center [283, 229] width 104 height 10
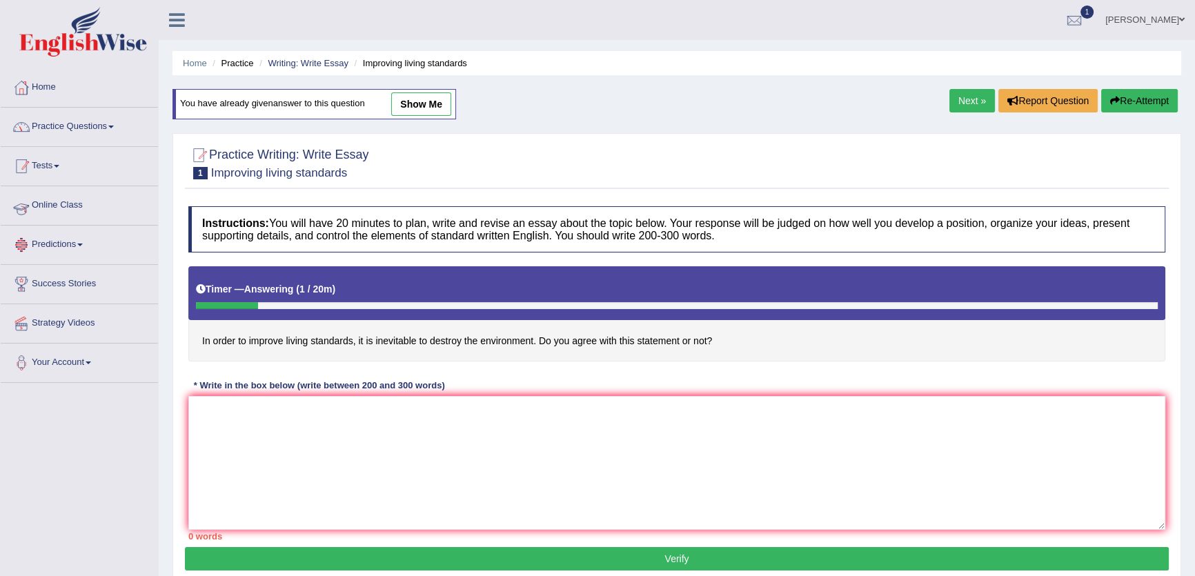
click at [99, 125] on link "Practice Questions" at bounding box center [79, 125] width 157 height 34
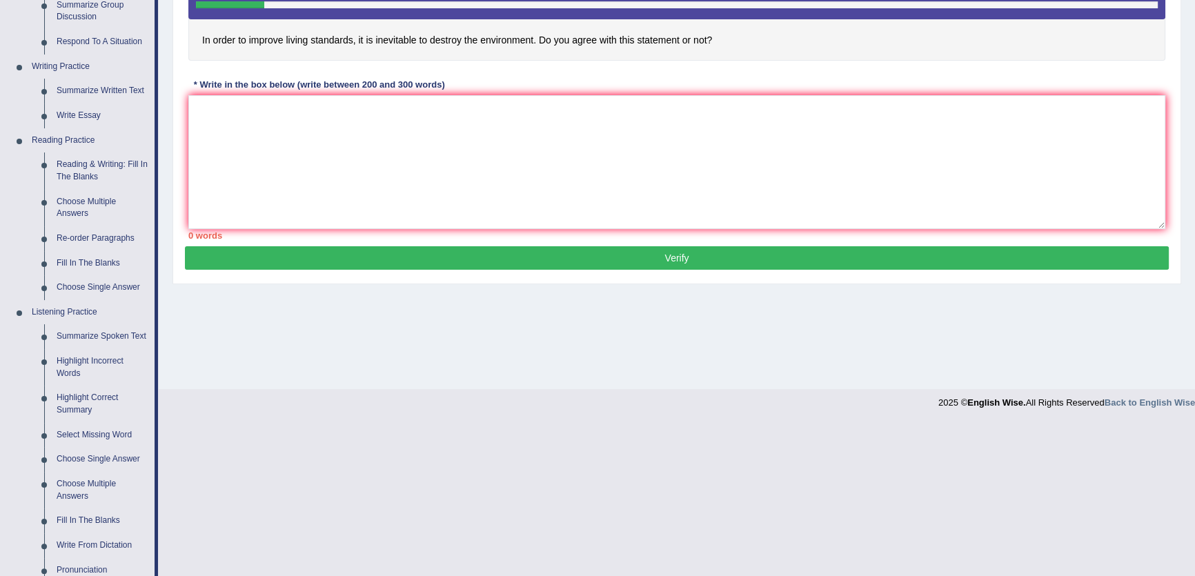
scroll to position [62, 0]
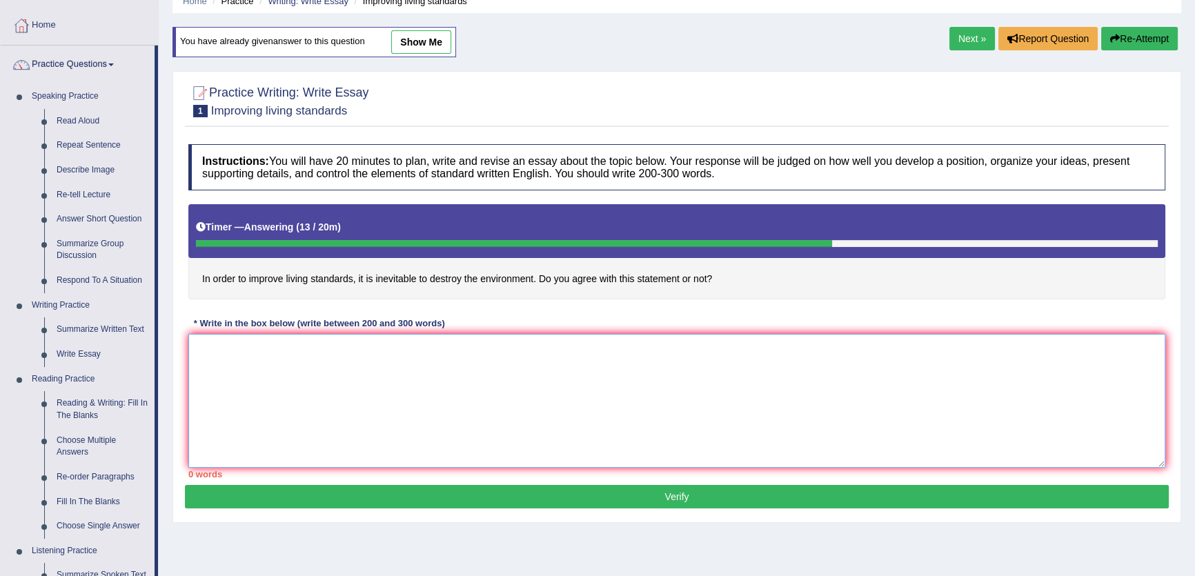
click at [498, 401] on textarea at bounding box center [676, 401] width 977 height 134
click at [497, 401] on textarea at bounding box center [676, 401] width 977 height 134
type textarea "$"
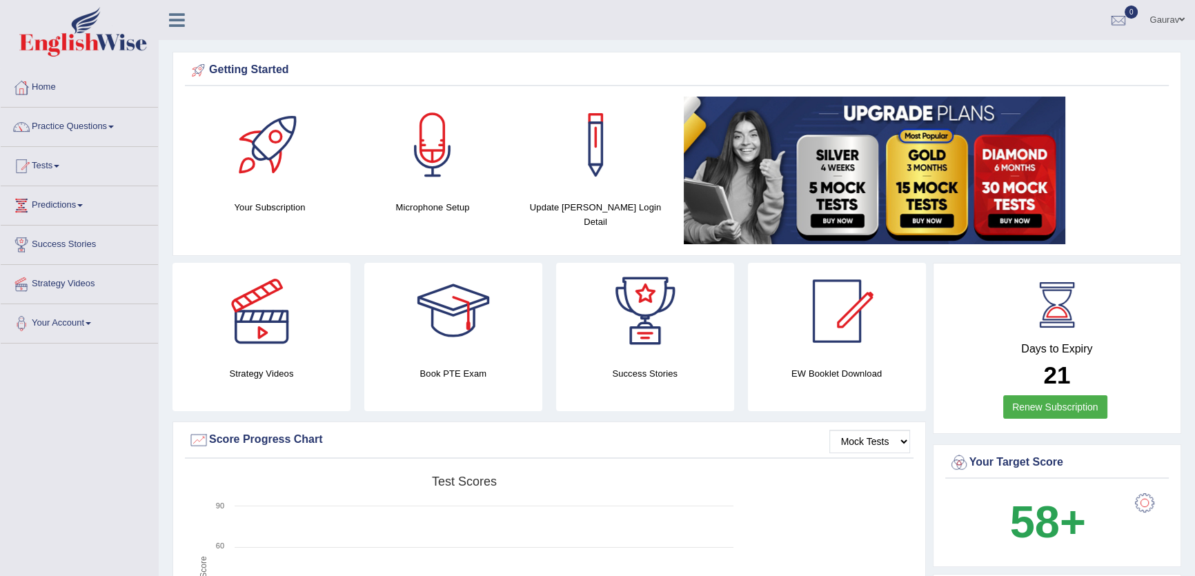
click at [1179, 22] on span at bounding box center [1182, 19] width 6 height 9
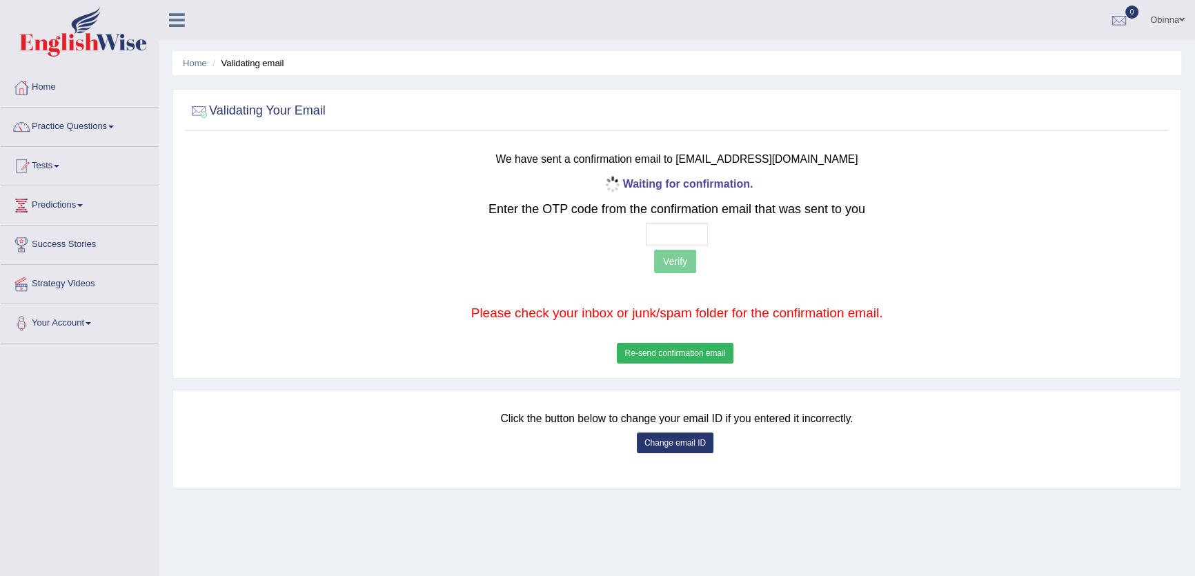
click at [661, 351] on button "Re-send confirmation email" at bounding box center [675, 353] width 116 height 21
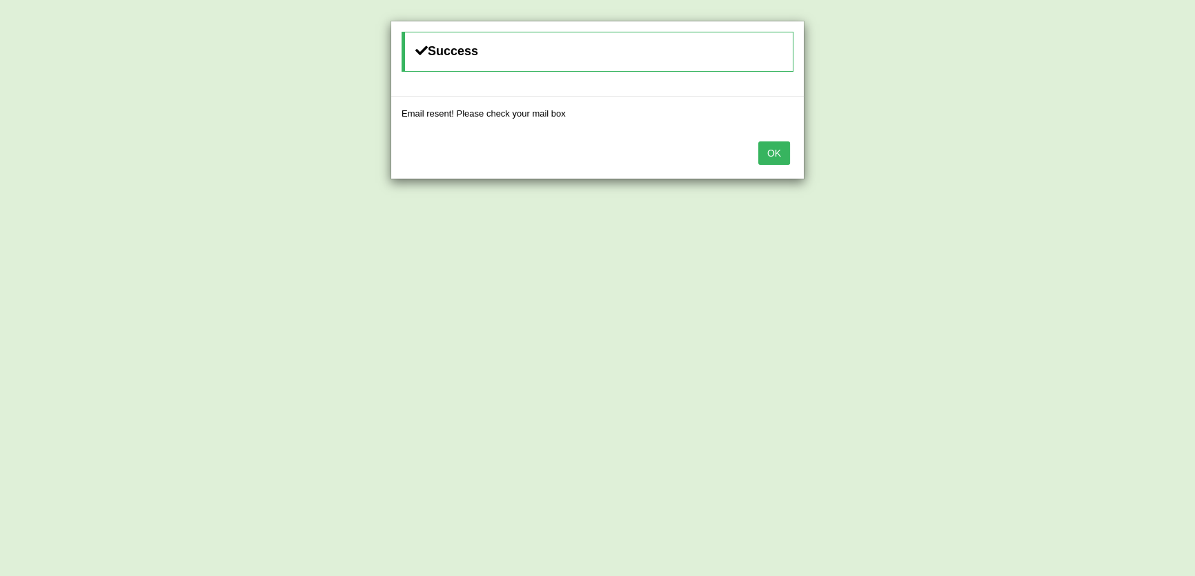
click at [773, 152] on button "OK" at bounding box center [774, 152] width 32 height 23
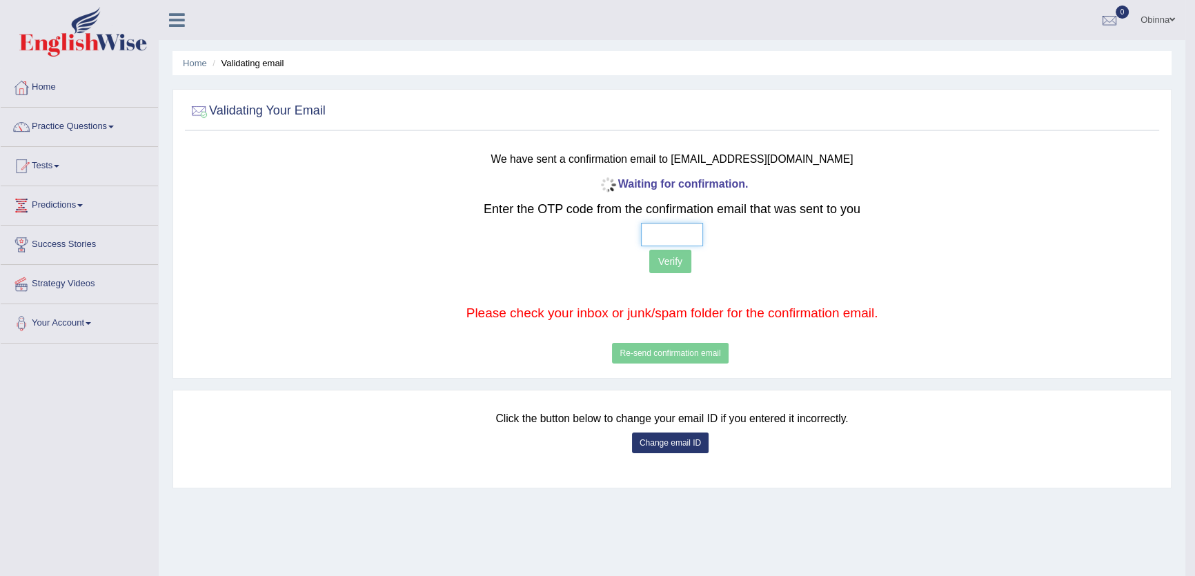
click at [648, 238] on input "text" at bounding box center [672, 234] width 62 height 23
click at [647, 238] on input "text" at bounding box center [672, 234] width 62 height 23
type input "2 5 0 8"
click at [675, 257] on button "Verify" at bounding box center [670, 261] width 42 height 23
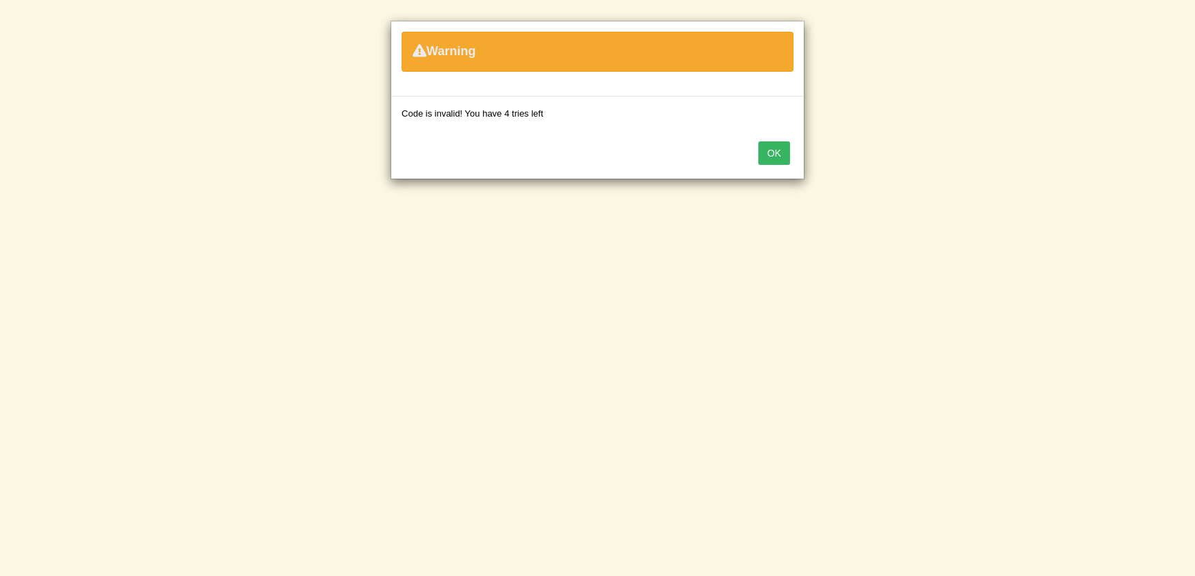
click at [768, 159] on button "OK" at bounding box center [774, 152] width 32 height 23
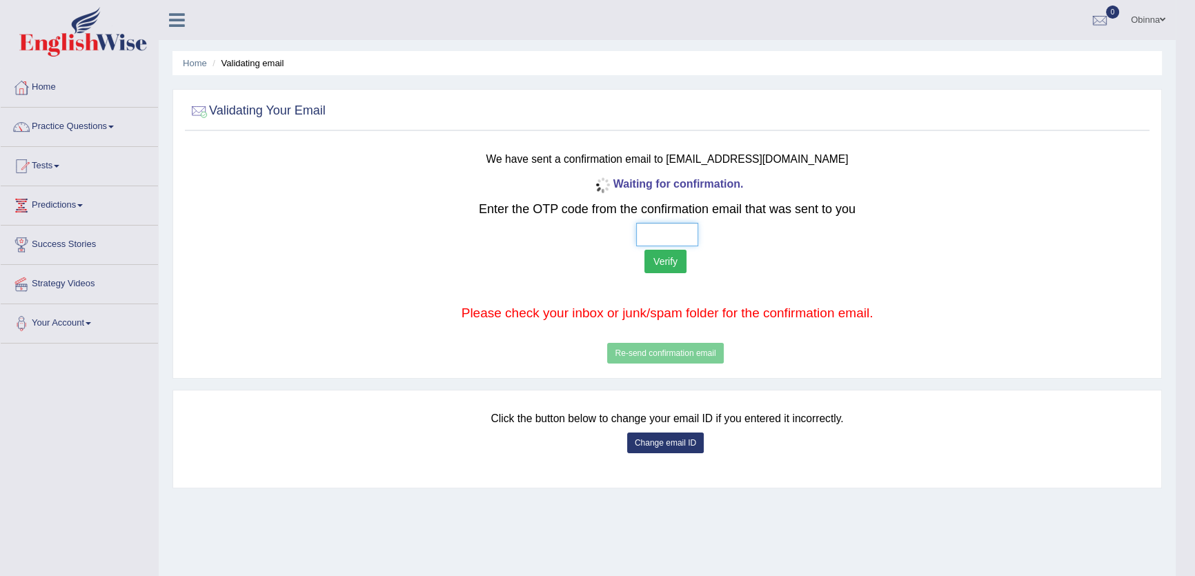
click at [641, 232] on input "text" at bounding box center [667, 234] width 62 height 23
type input "2 4 0 8"
click at [653, 260] on button "Verify" at bounding box center [665, 261] width 42 height 23
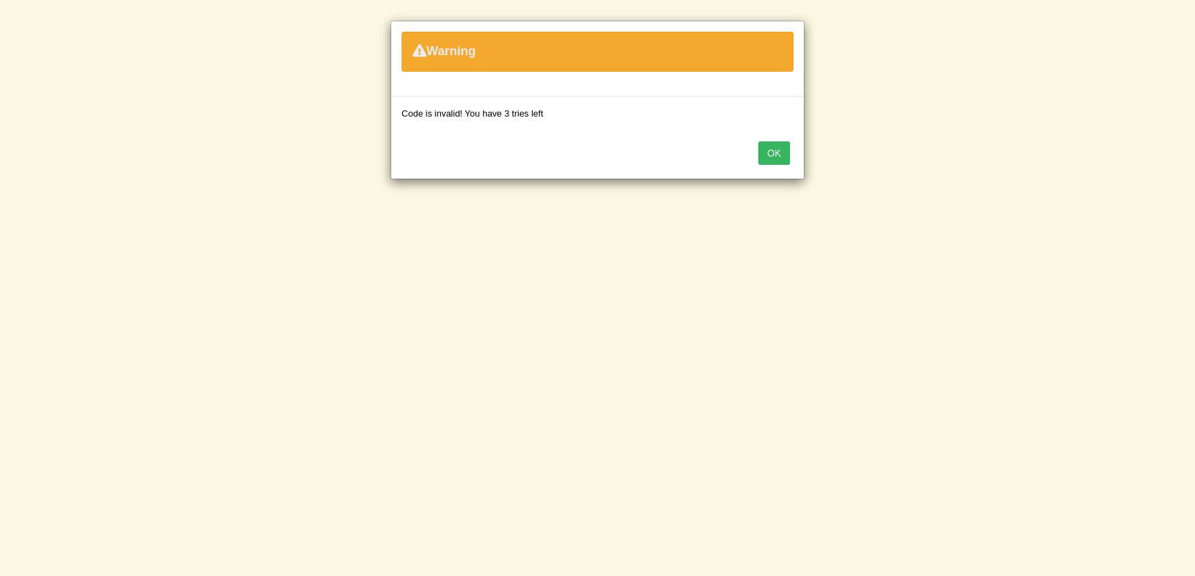
click at [771, 146] on button "OK" at bounding box center [774, 152] width 32 height 23
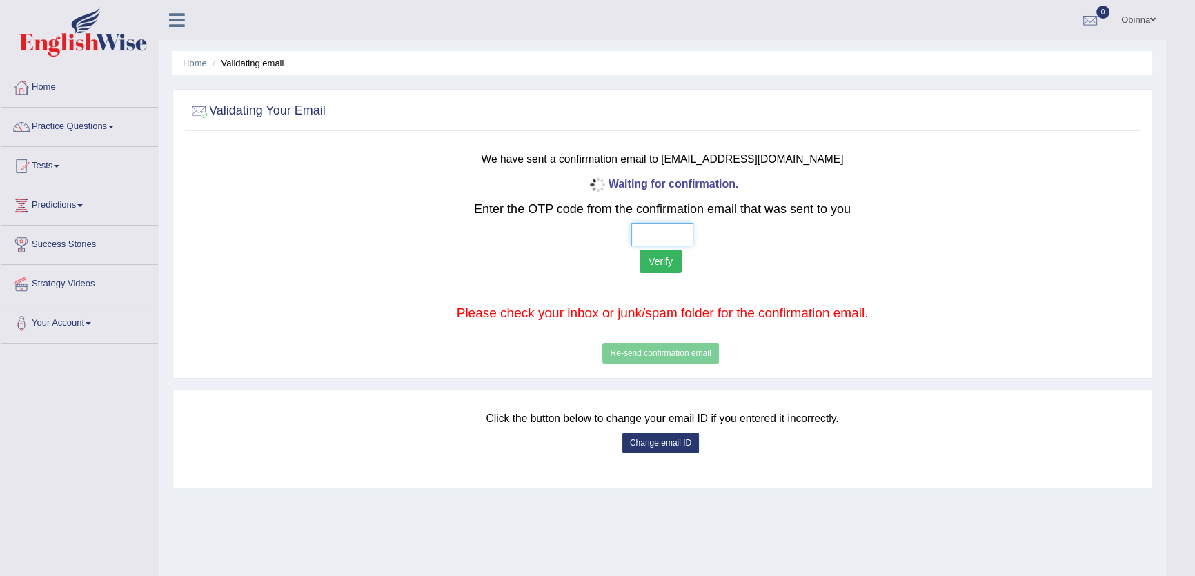
click at [643, 232] on input "text" at bounding box center [662, 234] width 62 height 23
type input "5 5 5 8"
click at [656, 262] on button "Verify" at bounding box center [660, 261] width 42 height 23
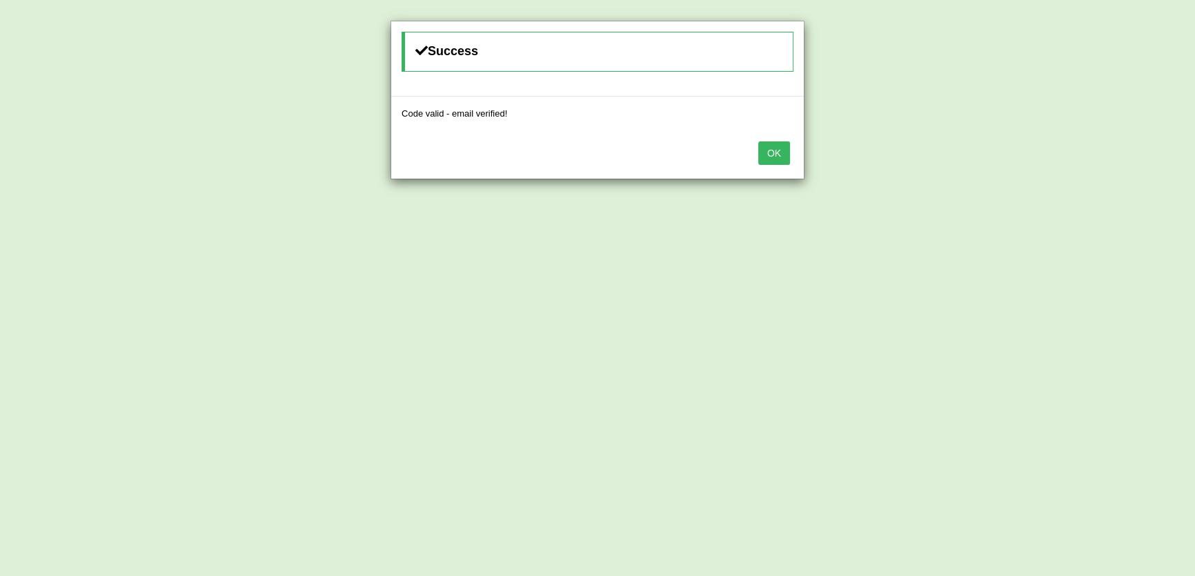
click at [766, 157] on button "OK" at bounding box center [774, 152] width 32 height 23
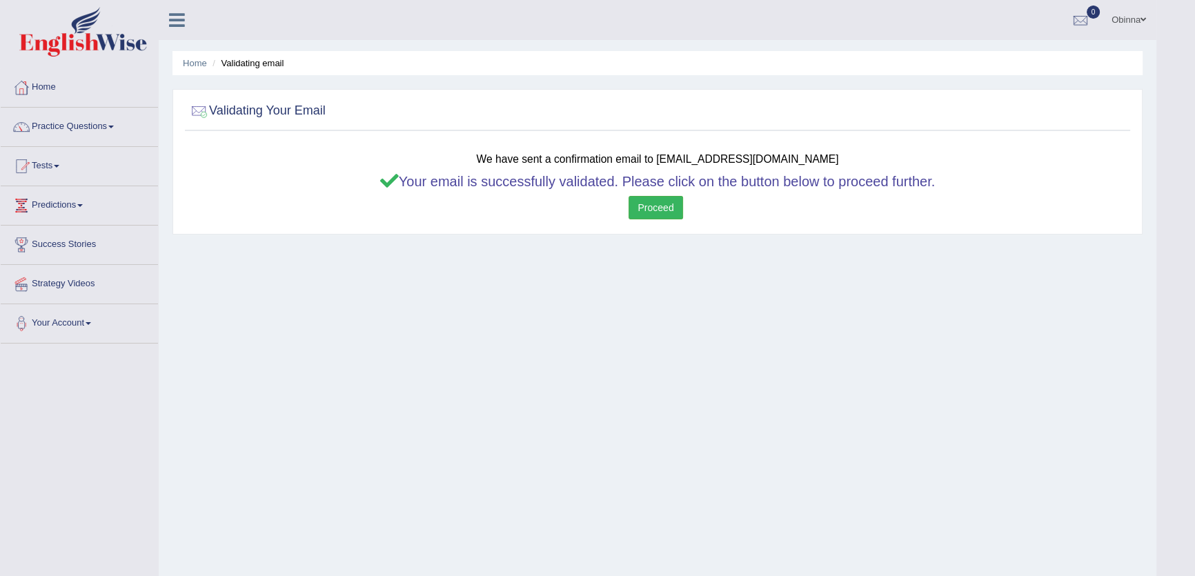
click at [655, 200] on link "Proceed" at bounding box center [655, 207] width 54 height 23
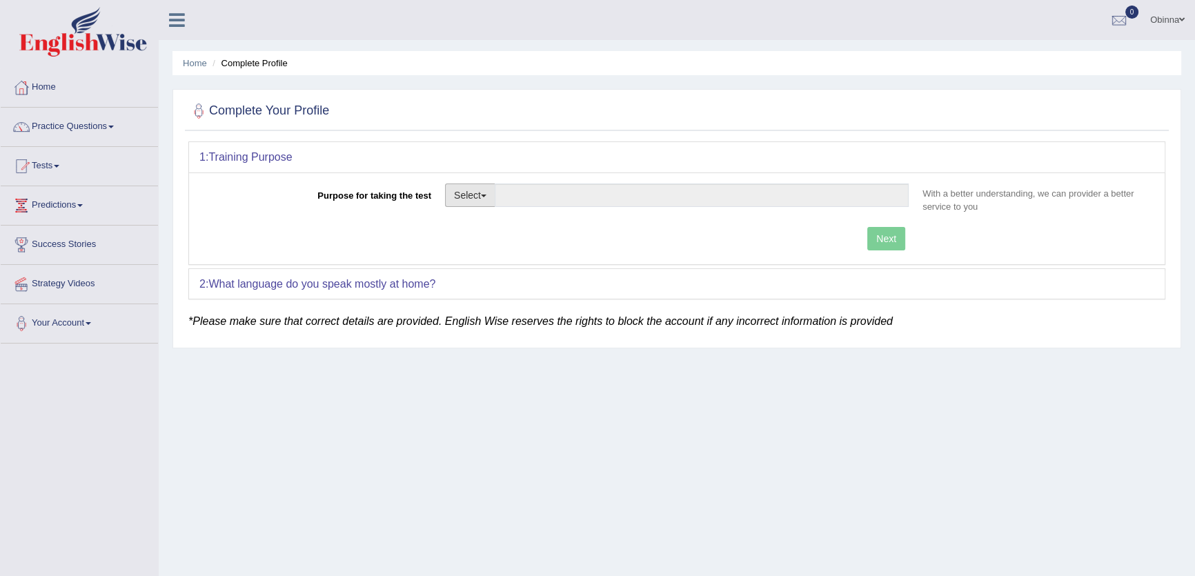
click at [473, 194] on button "Select" at bounding box center [470, 194] width 50 height 23
click at [486, 222] on link "Student Visa" at bounding box center [507, 225] width 123 height 18
type input "Student Visa"
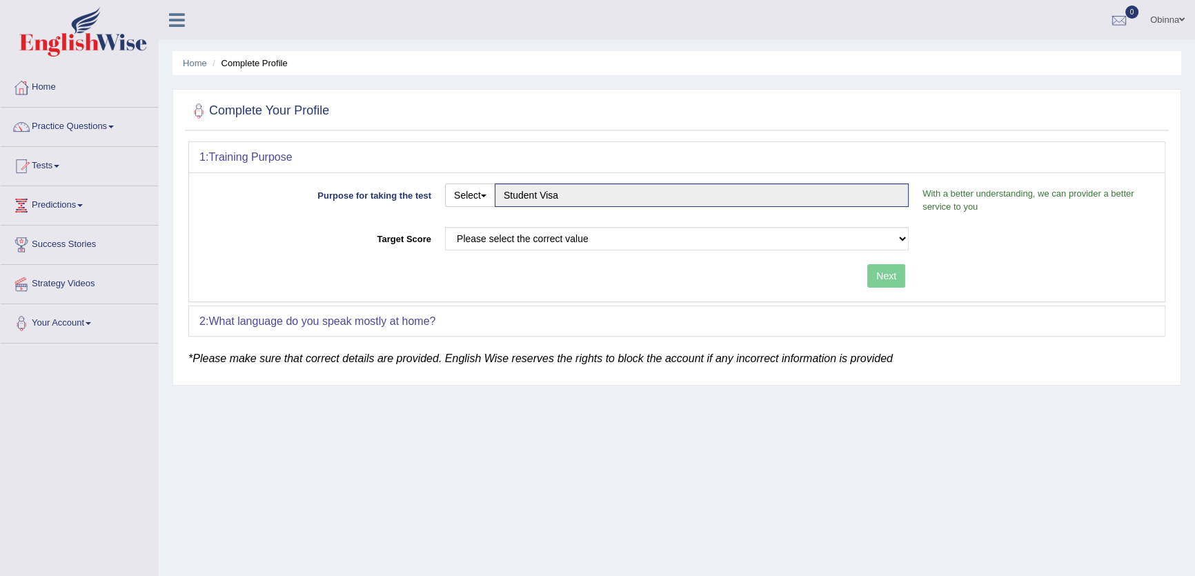
click at [536, 223] on div "Purpose for taking the test Select Student Visa Permanent Residency Nursing Oth…" at bounding box center [676, 236] width 975 height 129
click at [533, 229] on select "Please select the correct value 50 (6 bands) 58 (6.5 bands) 65 (7 bands) 79 (8 …" at bounding box center [677, 238] width 464 height 23
select select "65"
click at [445, 227] on select "Please select the correct value 50 (6 bands) 58 (6.5 bands) 65 (7 bands) 79 (8 …" at bounding box center [677, 238] width 464 height 23
click at [899, 270] on button "Next" at bounding box center [886, 275] width 38 height 23
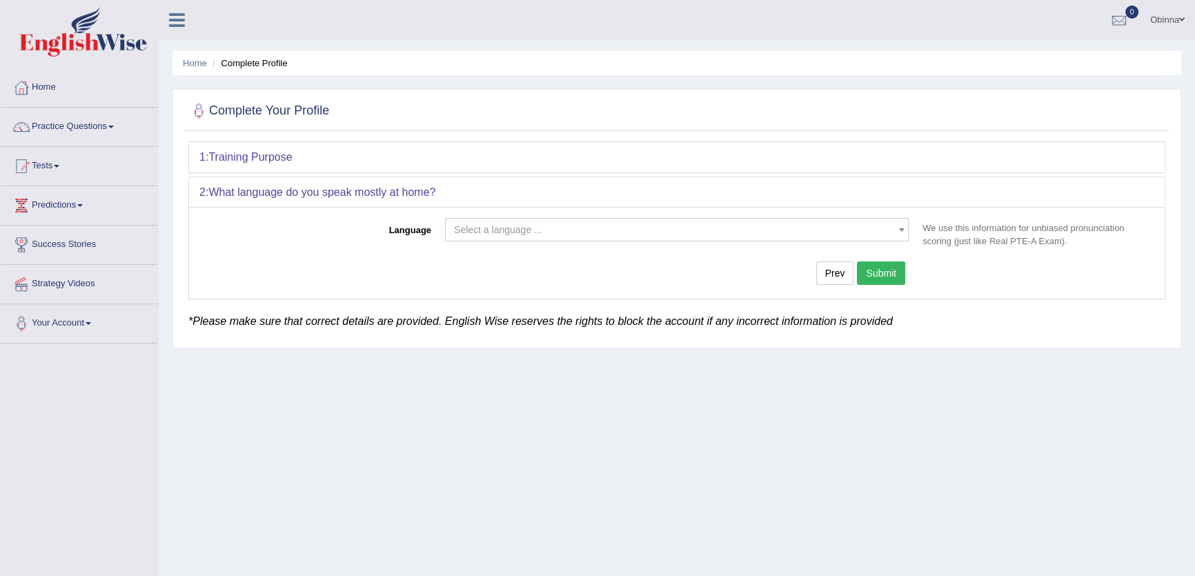
click at [517, 229] on span "Select a language ..." at bounding box center [498, 229] width 88 height 11
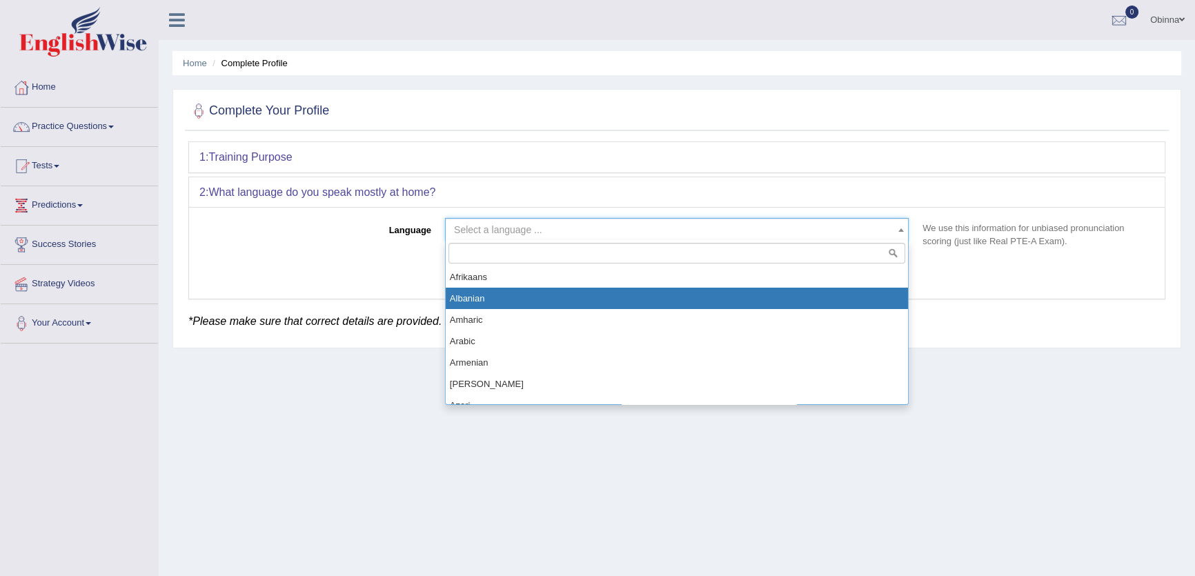
select select "Albanian"
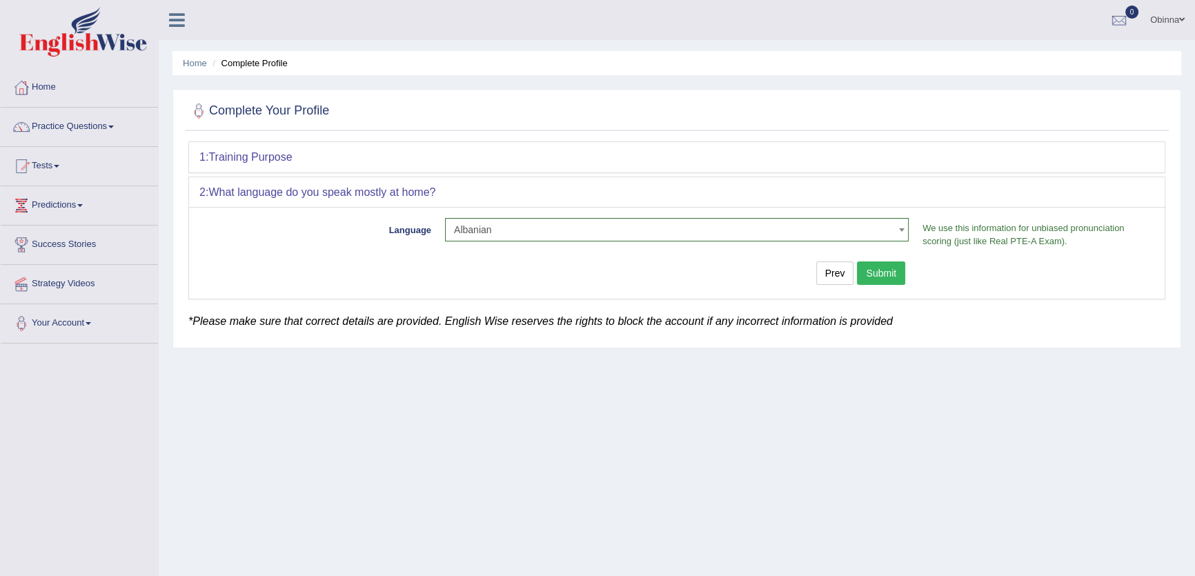
click at [881, 283] on div "Prev Submit" at bounding box center [557, 274] width 716 height 27
click at [901, 280] on button "Submit" at bounding box center [881, 272] width 48 height 23
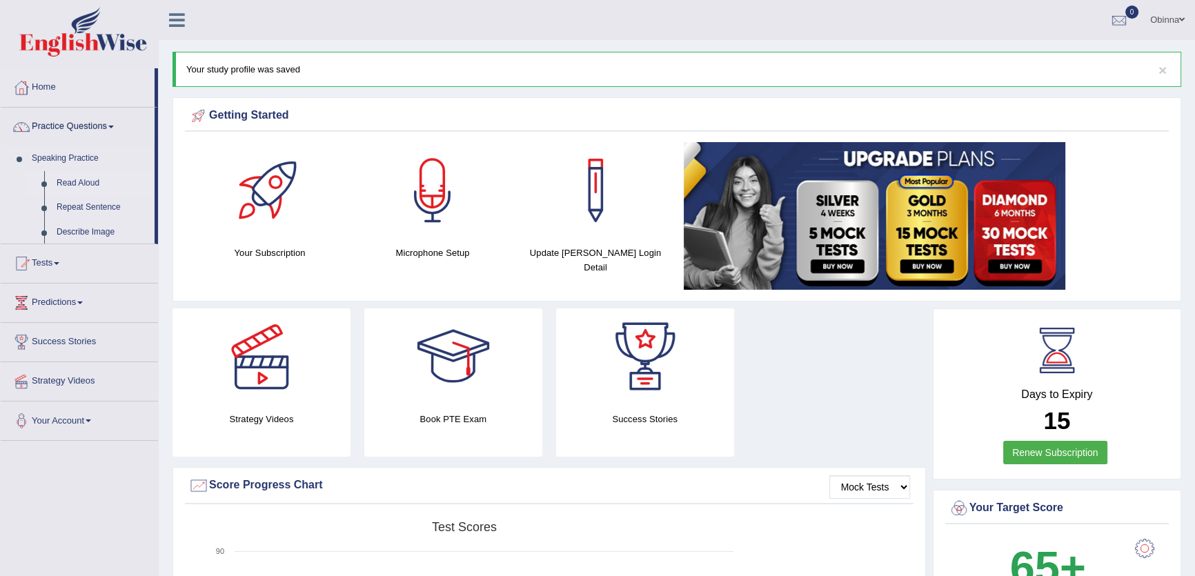
click at [91, 181] on link "Read Aloud" at bounding box center [102, 183] width 104 height 25
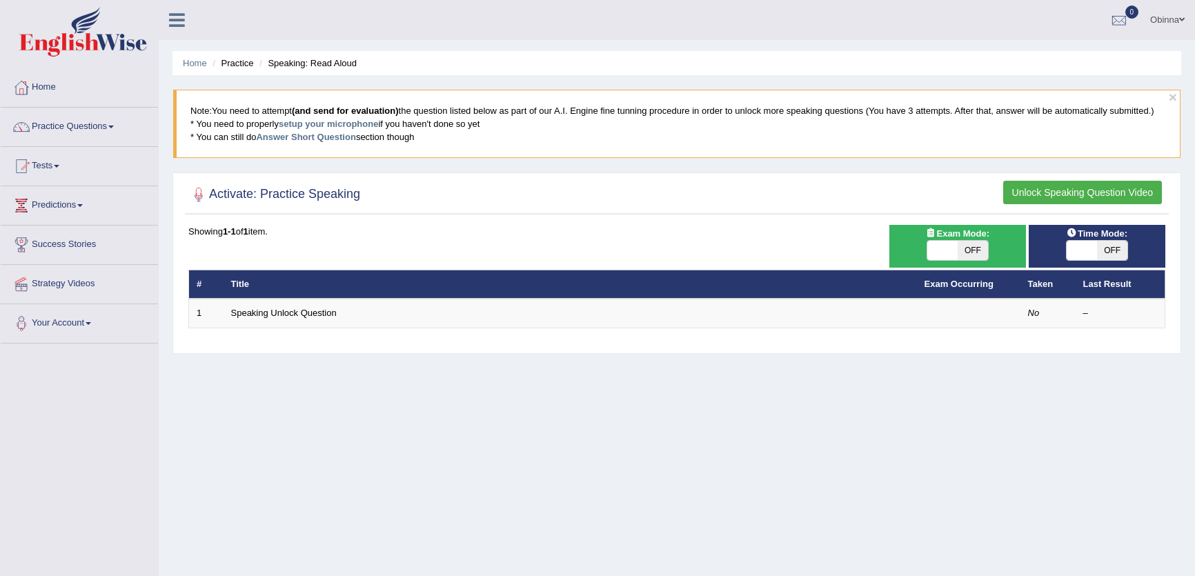
click at [320, 313] on link "Speaking Unlock Question" at bounding box center [284, 313] width 106 height 10
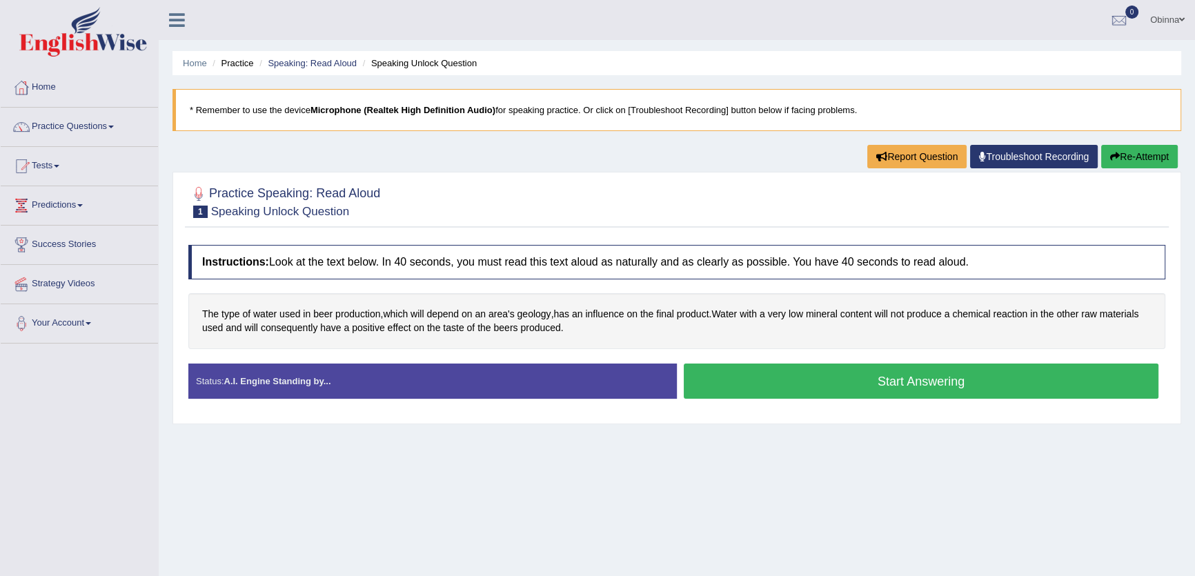
click at [865, 368] on button "Start Answering" at bounding box center [921, 380] width 475 height 35
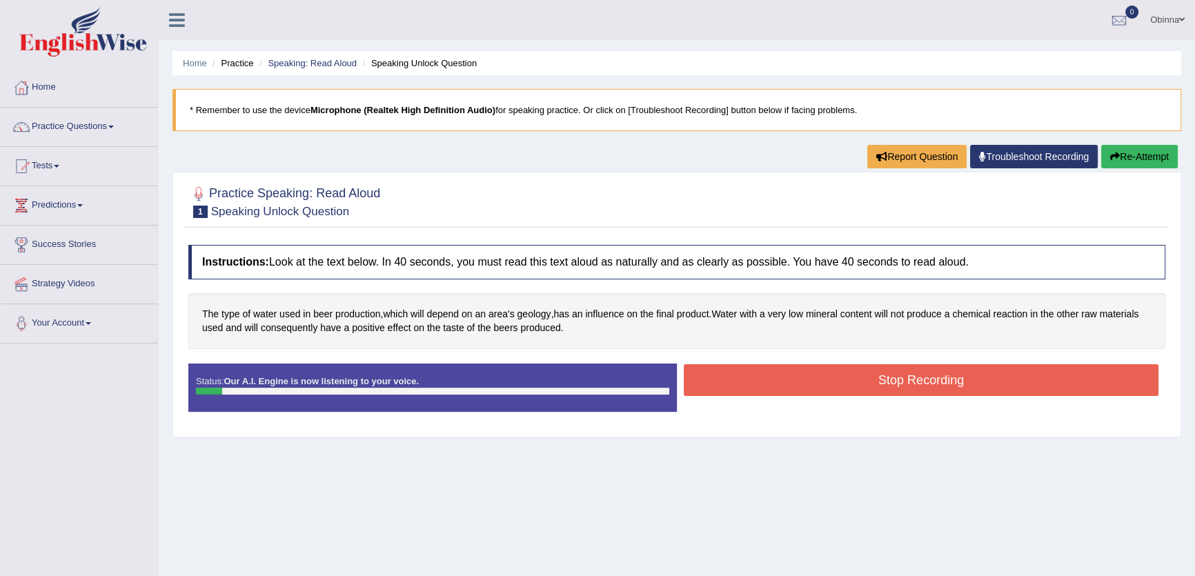
click at [844, 349] on div "Instructions: Look at the text below. In 40 seconds, you must read this text al…" at bounding box center [677, 334] width 984 height 192
click at [841, 392] on button "Stop Recording" at bounding box center [921, 380] width 475 height 32
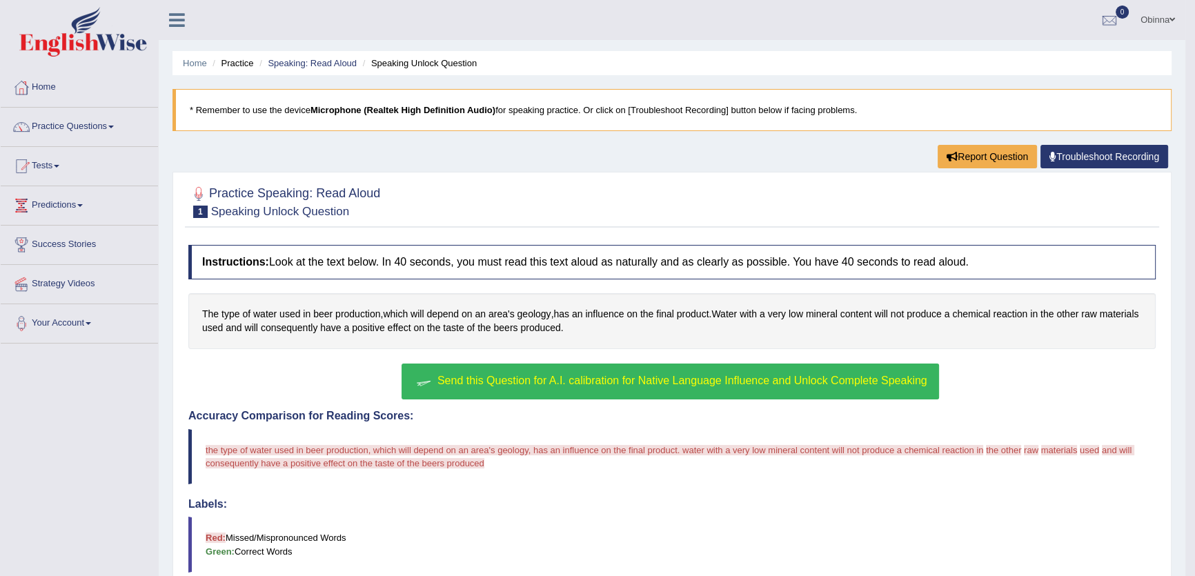
click at [669, 375] on span "Send this Question for A.I. calibration for Native Language Influence and Unloc…" at bounding box center [682, 381] width 490 height 12
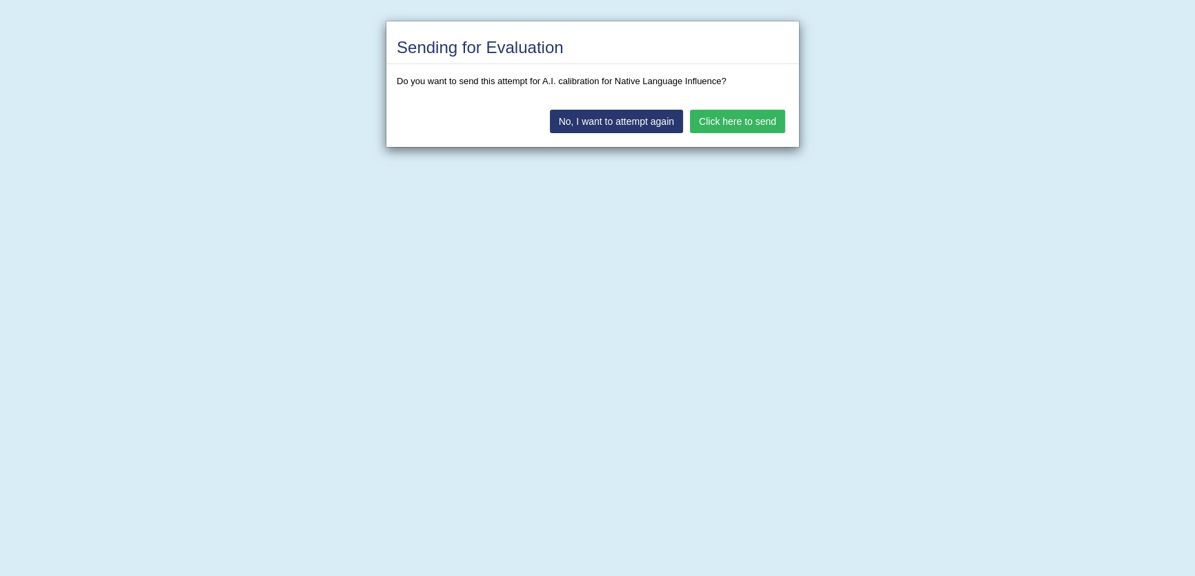
click at [758, 130] on button "Click here to send" at bounding box center [737, 121] width 95 height 23
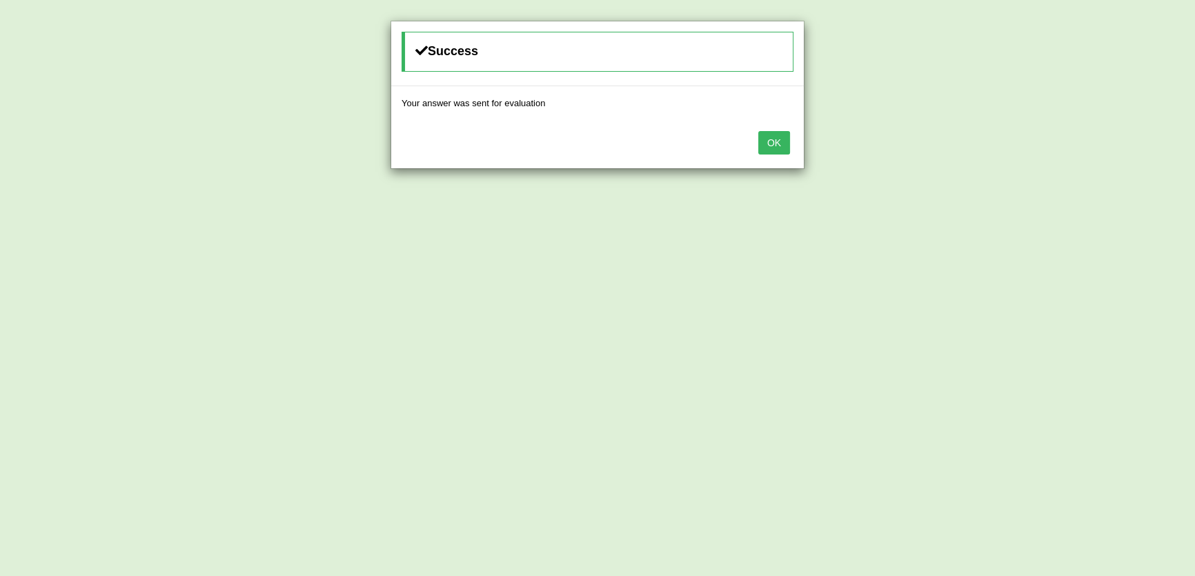
click at [767, 149] on button "OK" at bounding box center [774, 142] width 32 height 23
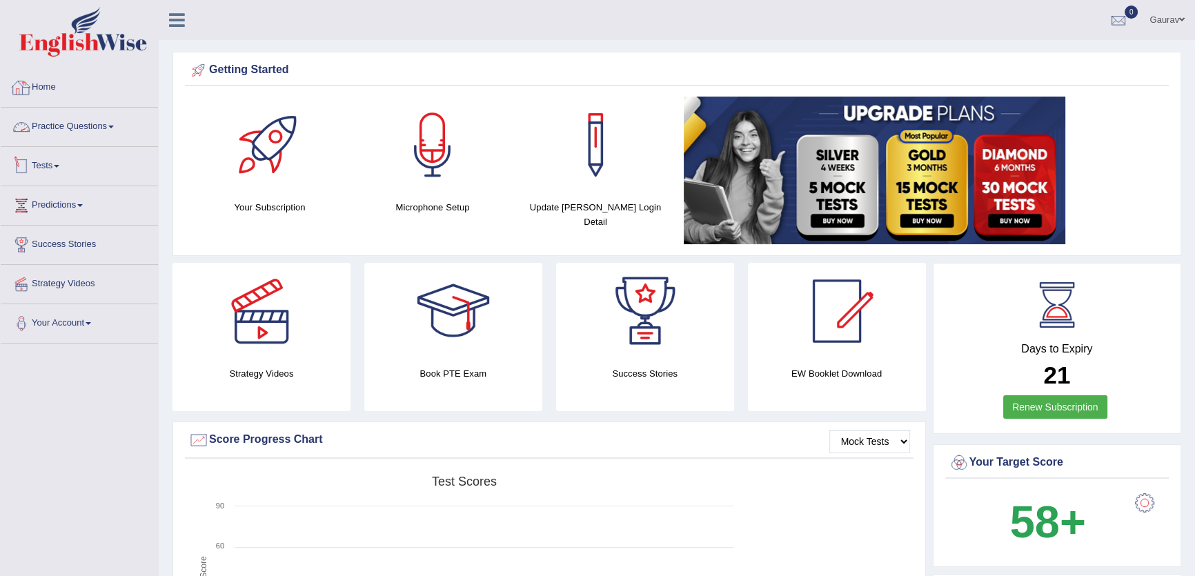
click at [83, 138] on link "Practice Questions" at bounding box center [79, 125] width 157 height 34
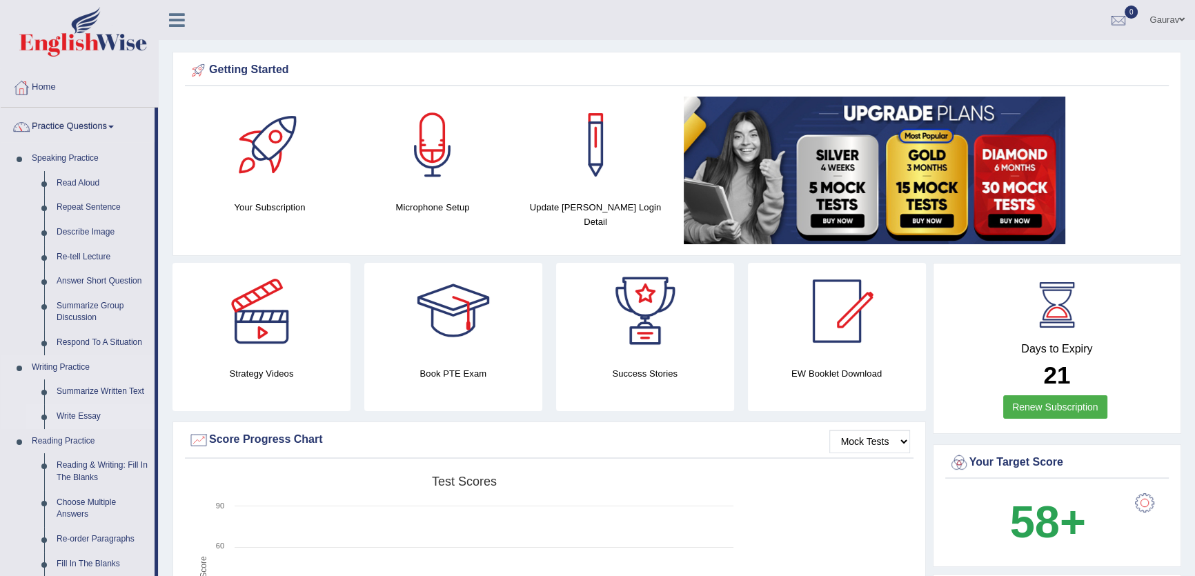
click at [75, 410] on link "Write Essay" at bounding box center [102, 416] width 104 height 25
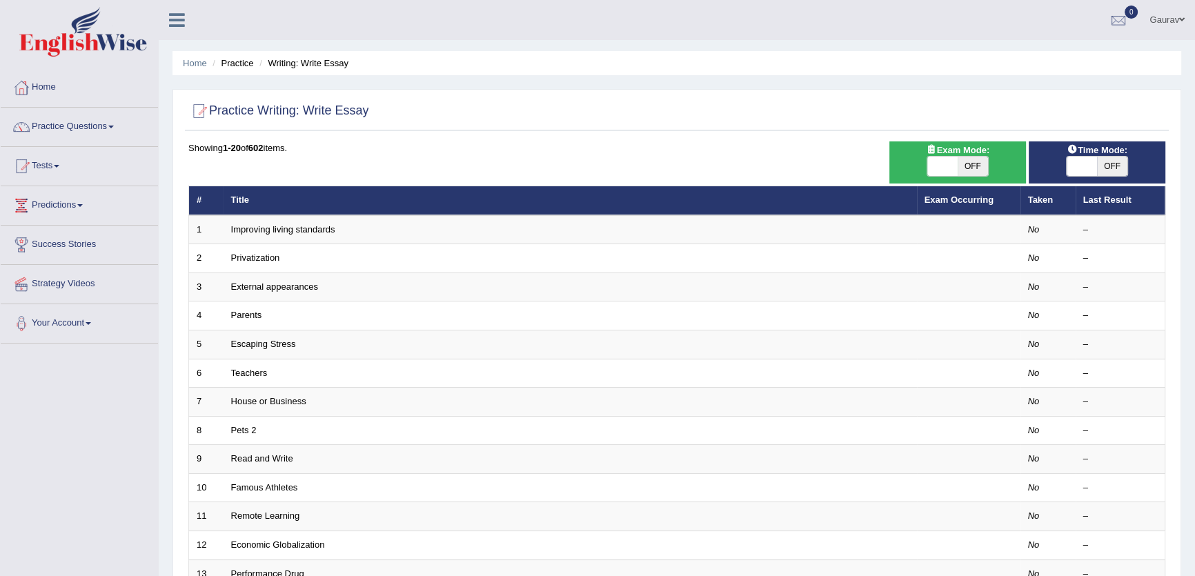
click at [1081, 166] on span at bounding box center [1081, 166] width 30 height 19
checkbox input "true"
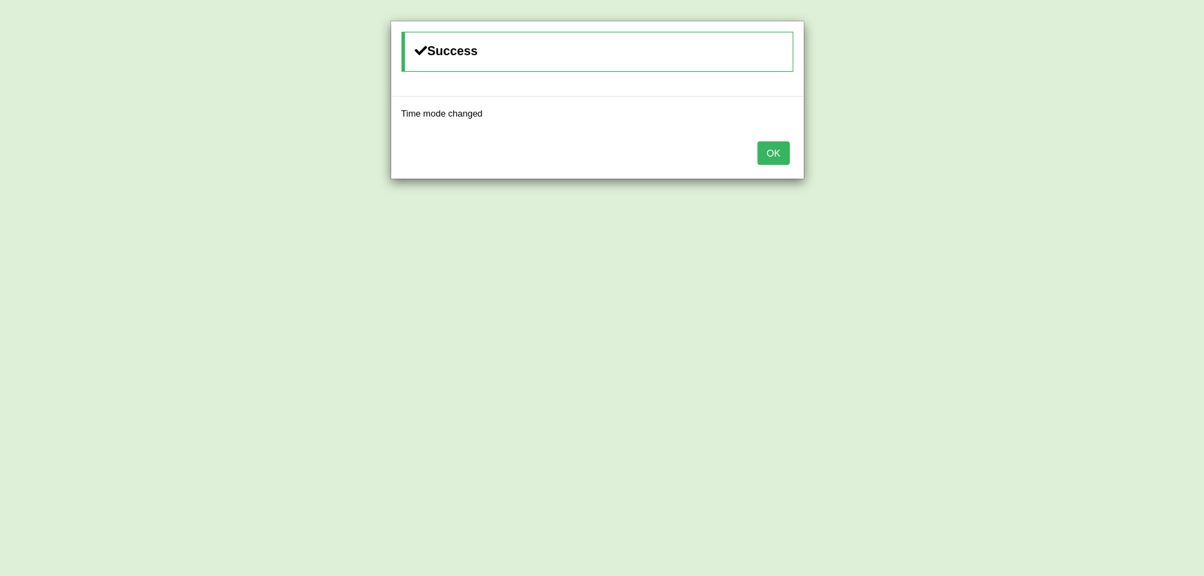
click at [766, 151] on button "OK" at bounding box center [773, 152] width 32 height 23
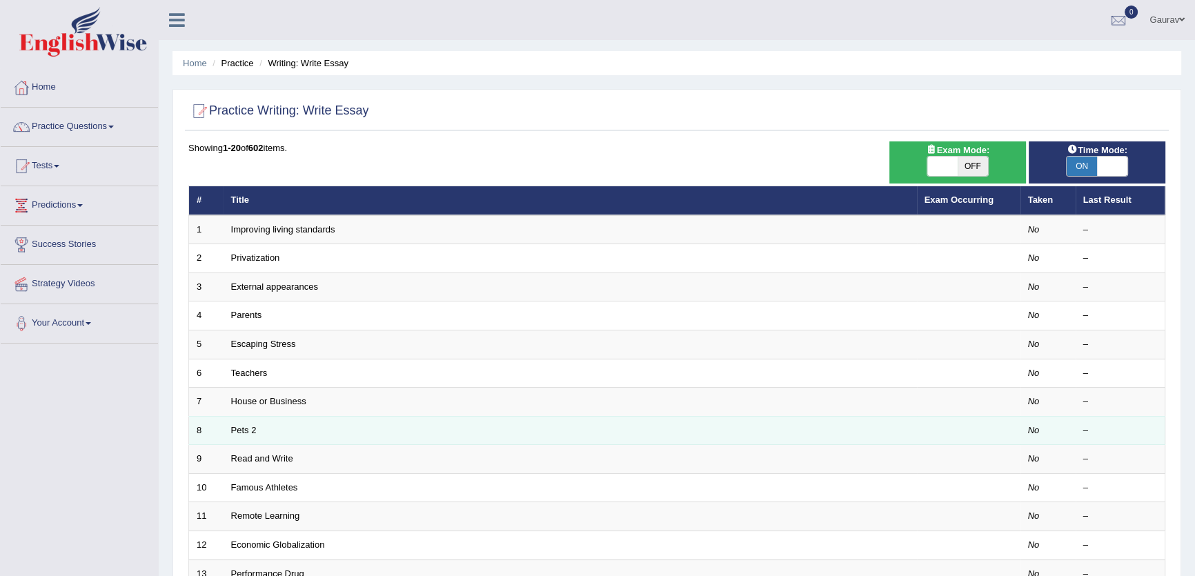
scroll to position [313, 0]
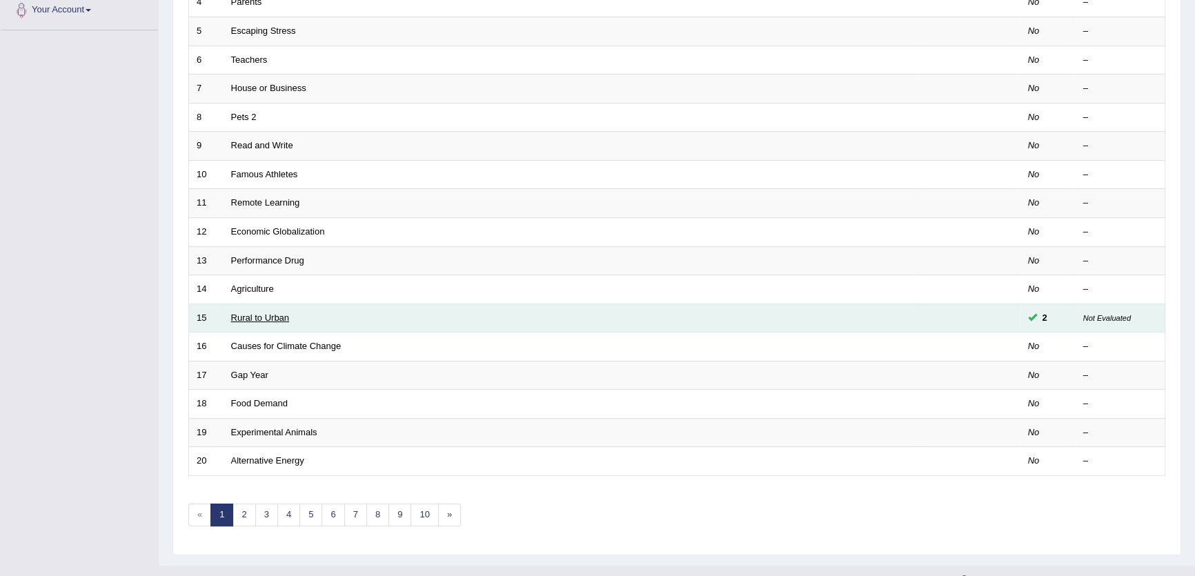
click at [268, 317] on link "Rural to Urban" at bounding box center [260, 317] width 59 height 10
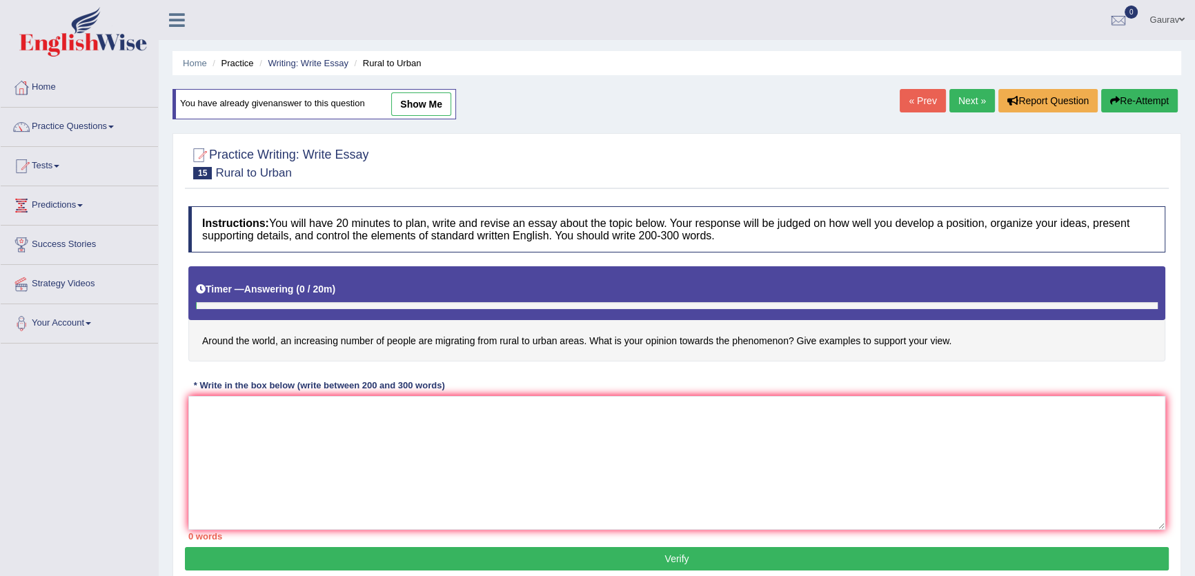
drag, startPoint x: 417, startPoint y: 97, endPoint x: 417, endPoint y: 107, distance: 9.7
click at [417, 97] on link "show me" at bounding box center [421, 103] width 60 height 23
type textarea "The incresing influence of an icresing number of people migrating from rural to…"
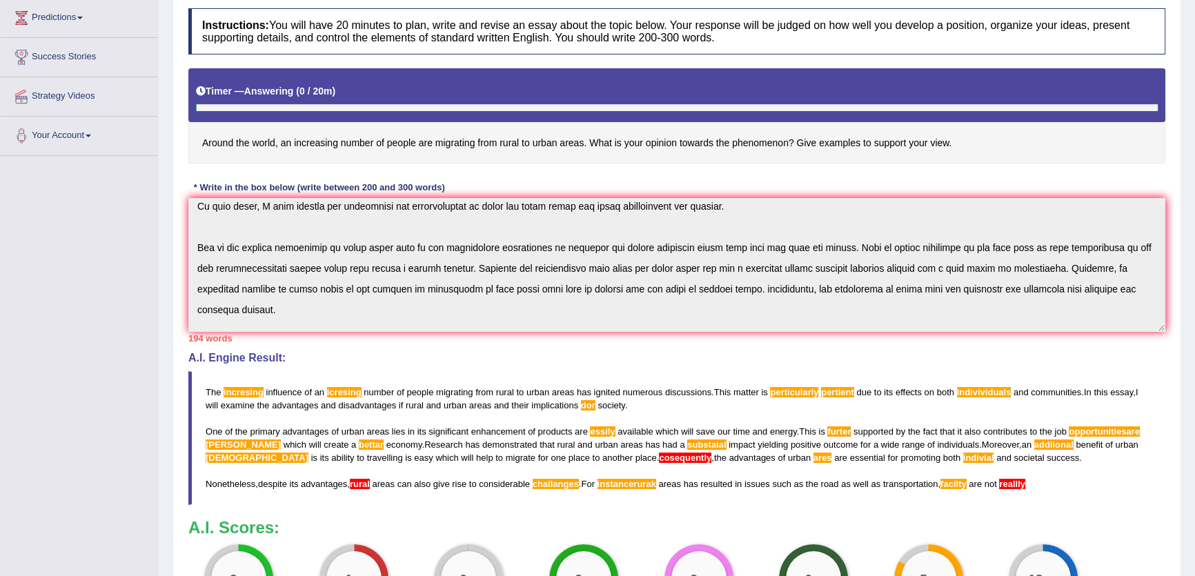
scroll to position [41, 0]
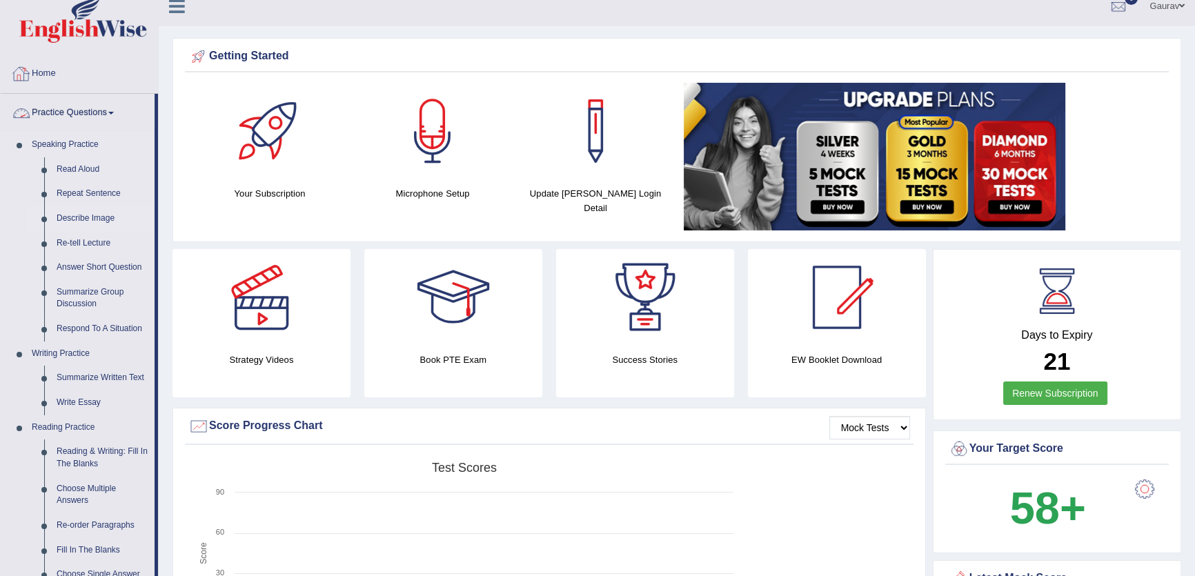
scroll to position [313, 0]
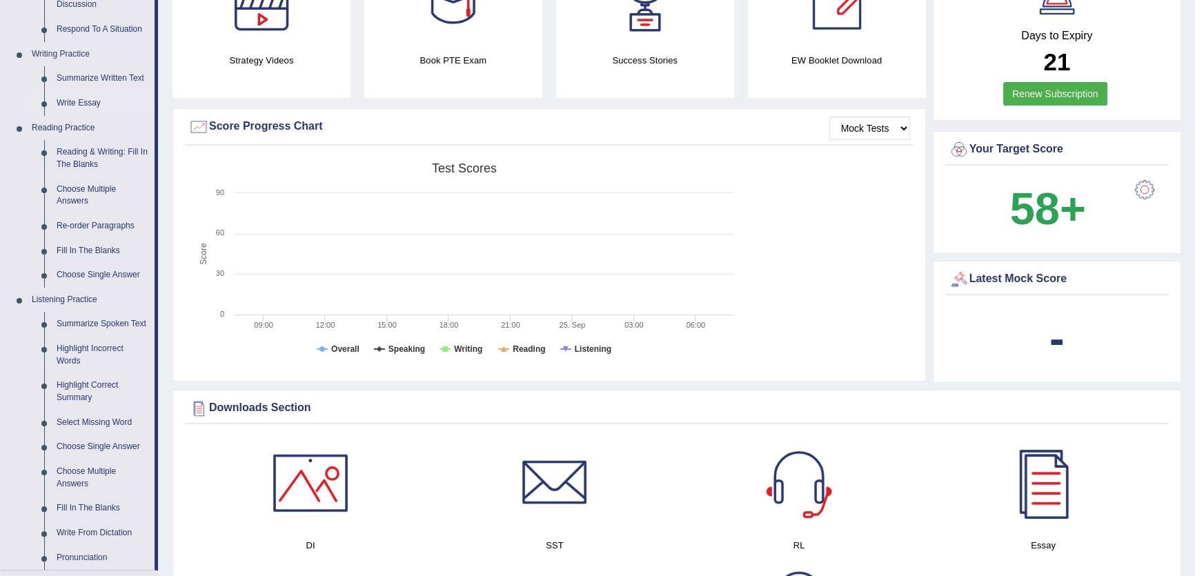
click at [82, 94] on link "Write Essay" at bounding box center [102, 103] width 104 height 25
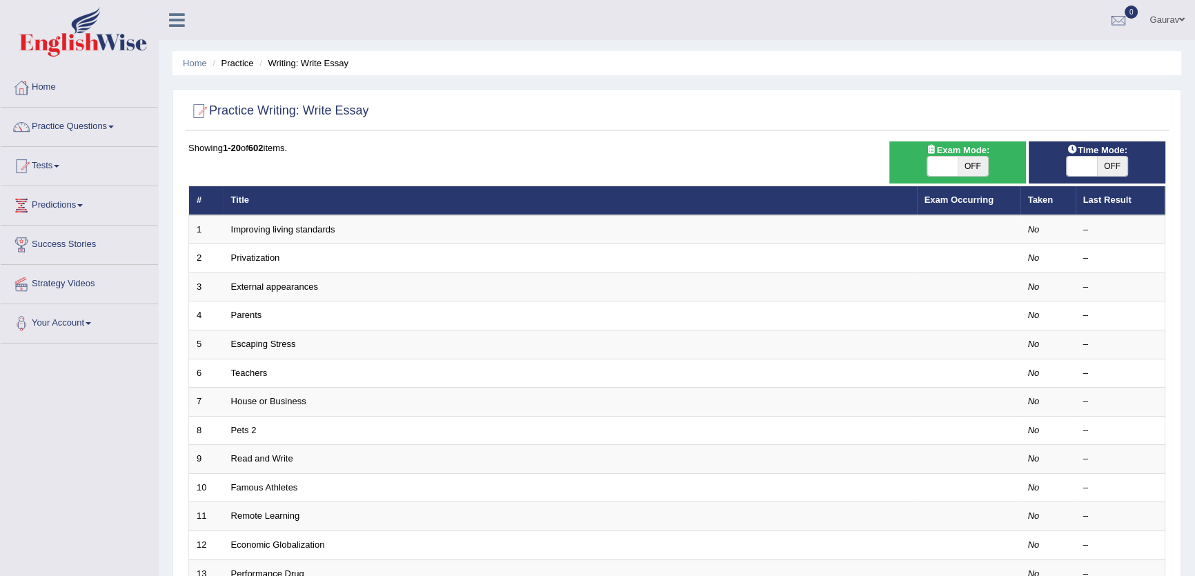
click at [1104, 166] on span "OFF" at bounding box center [1112, 166] width 30 height 19
checkbox input "true"
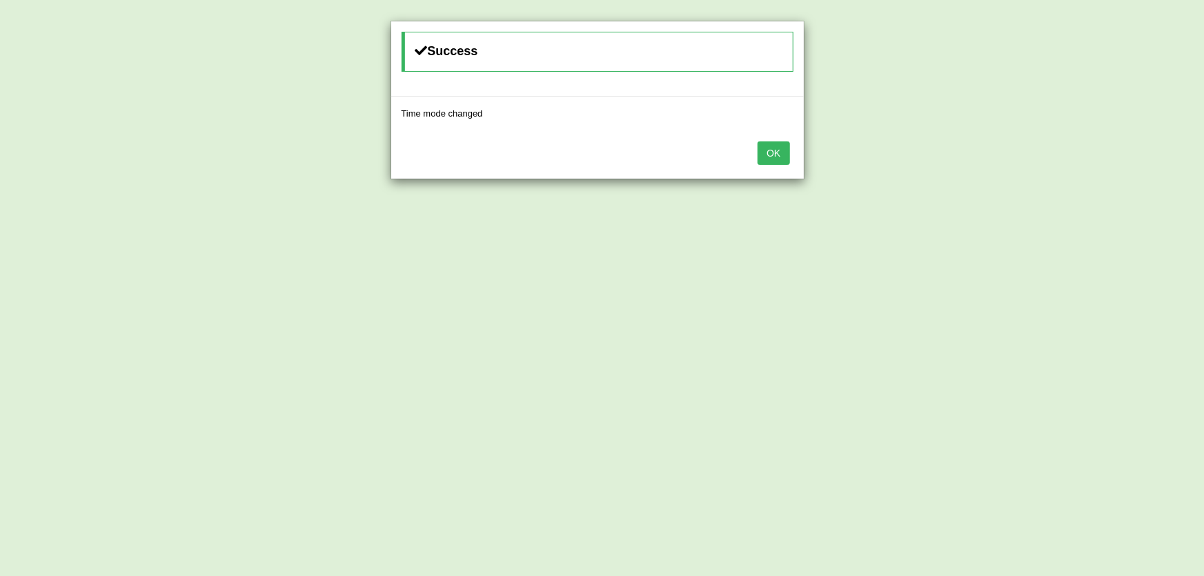
click at [777, 155] on button "OK" at bounding box center [773, 152] width 32 height 23
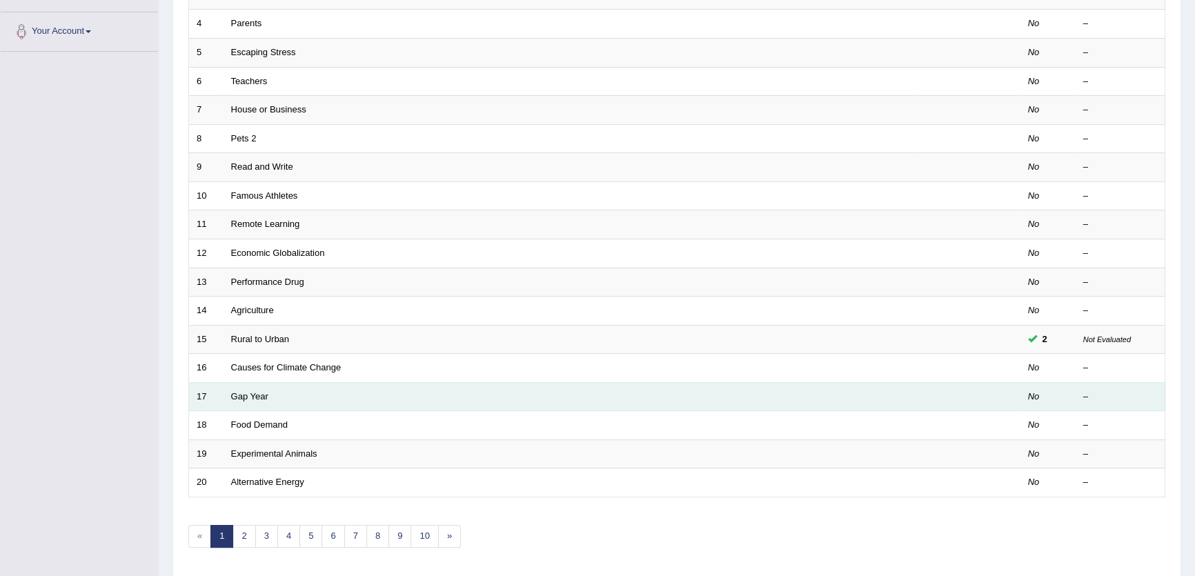
scroll to position [313, 0]
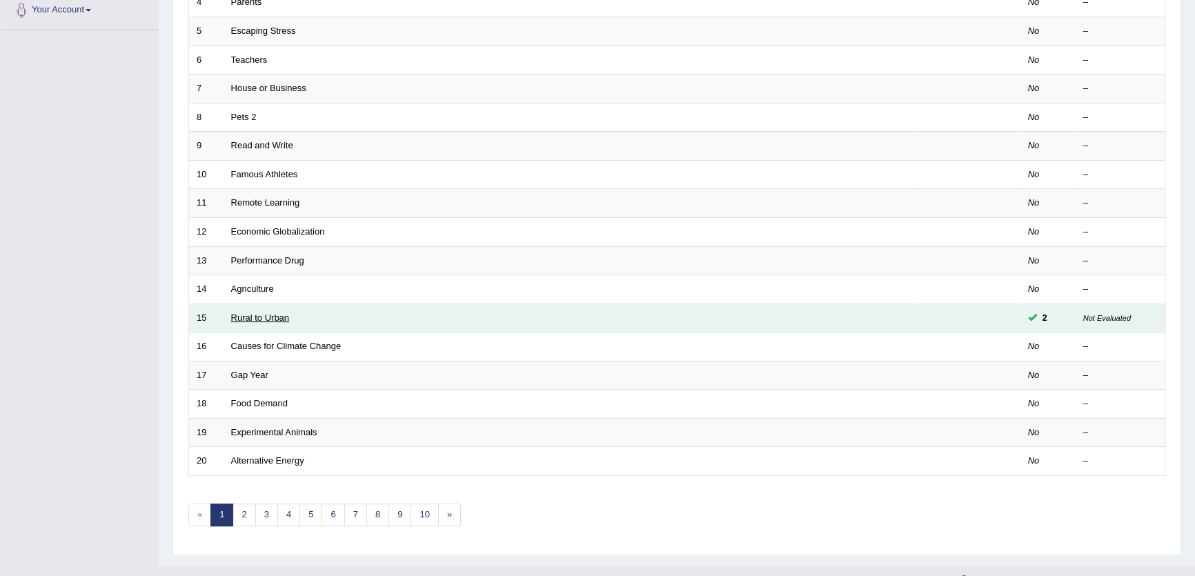
click at [253, 312] on link "Rural to Urban" at bounding box center [260, 317] width 59 height 10
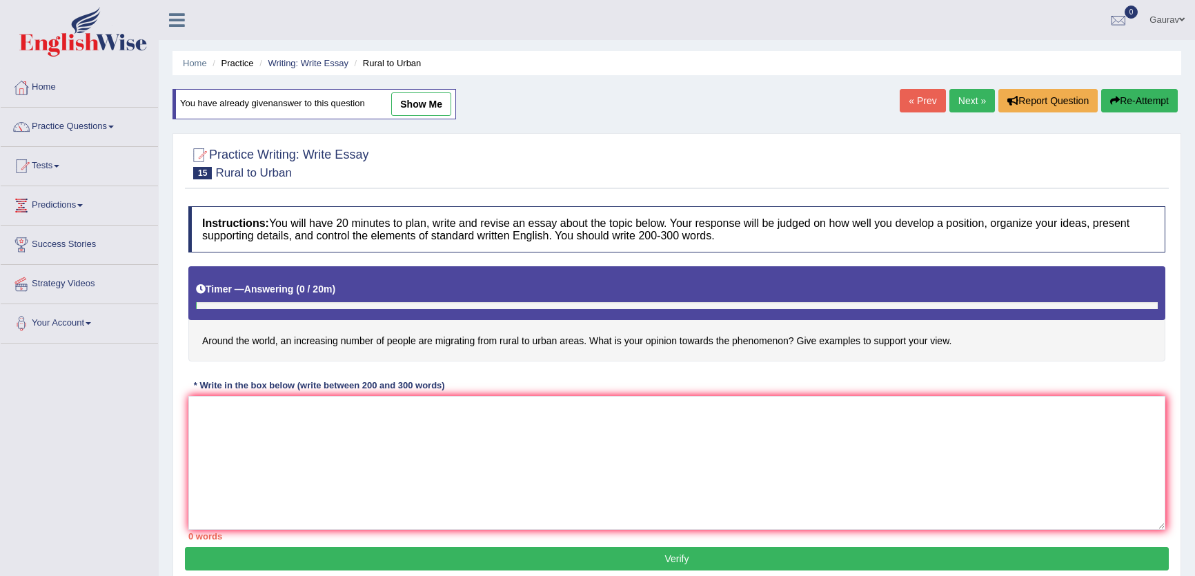
click at [427, 114] on link "show me" at bounding box center [421, 103] width 60 height 23
type textarea "The incresing influence of an icresing number of people migrating from rural to…"
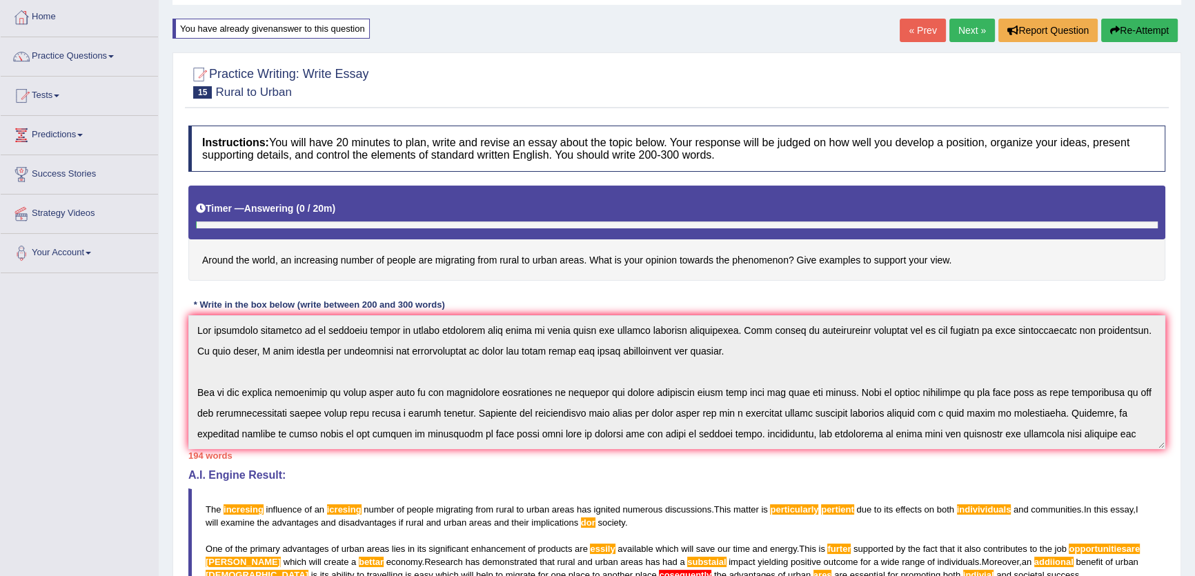
scroll to position [63, 0]
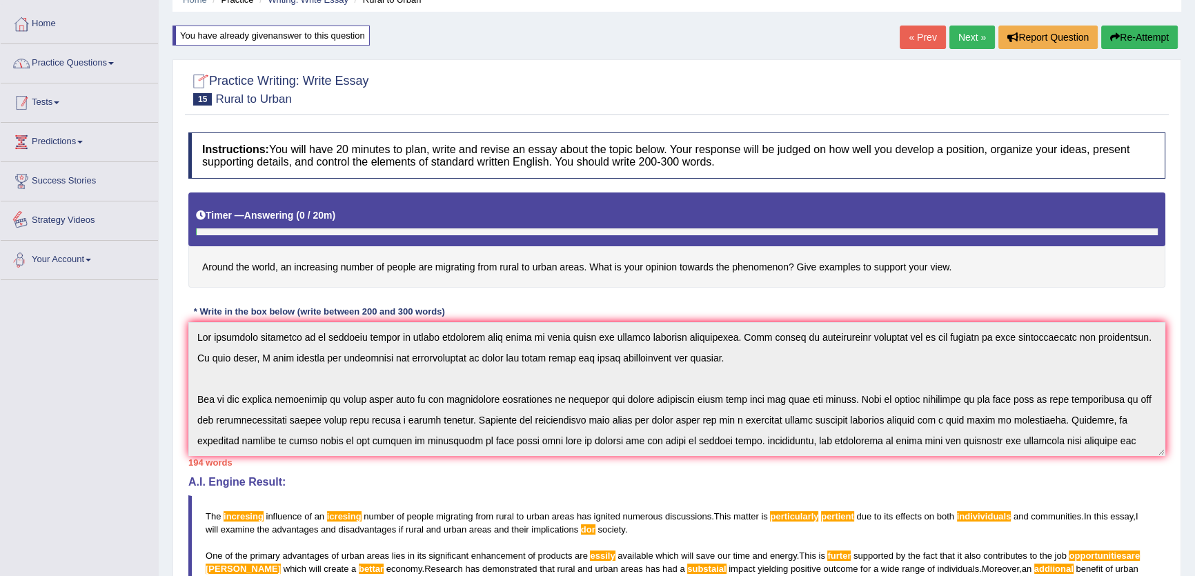
click at [103, 62] on link "Practice Questions" at bounding box center [79, 61] width 157 height 34
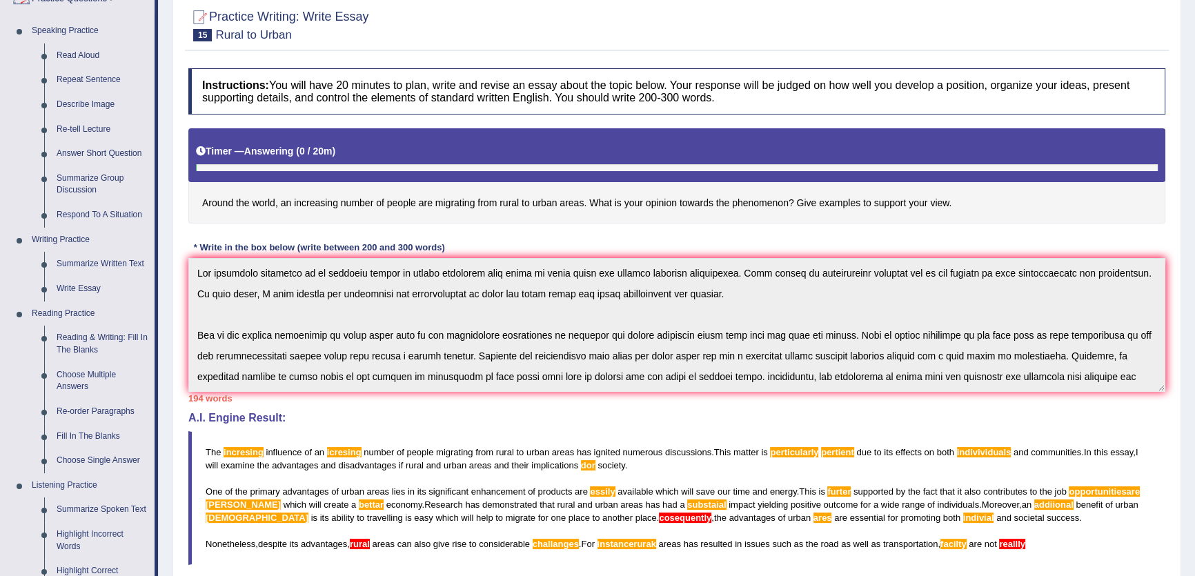
scroll to position [189, 0]
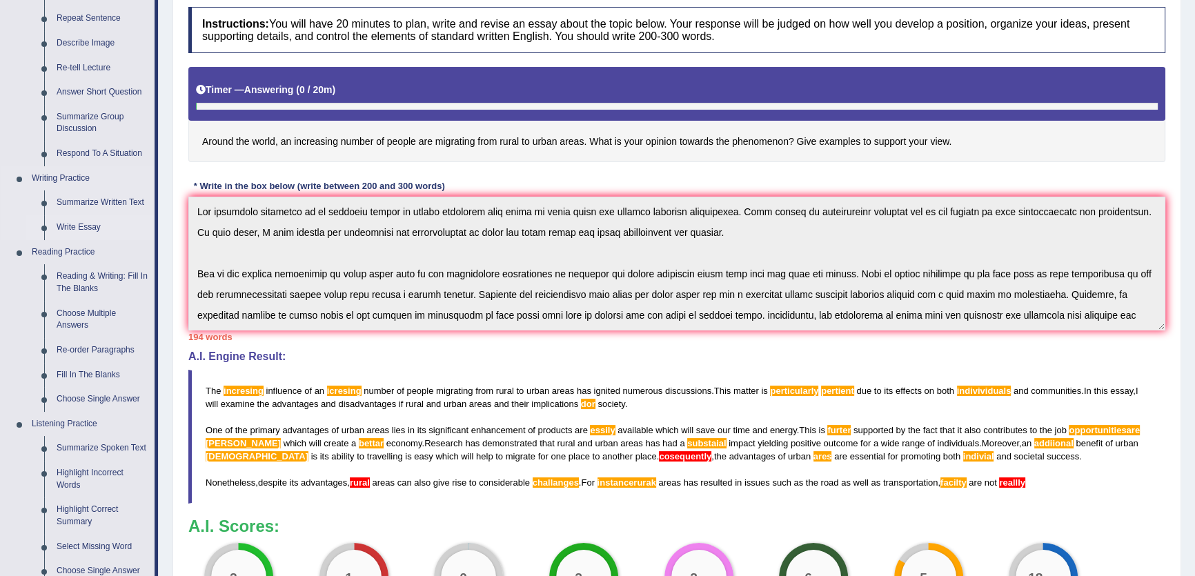
click at [76, 230] on link "Write Essay" at bounding box center [102, 227] width 104 height 25
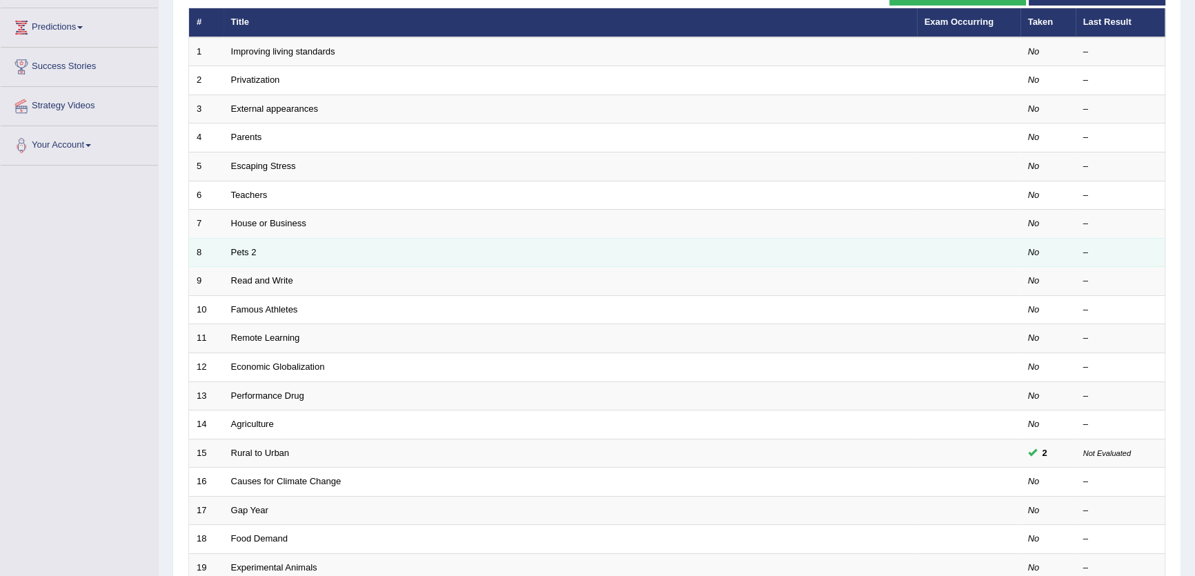
scroll to position [335, 0]
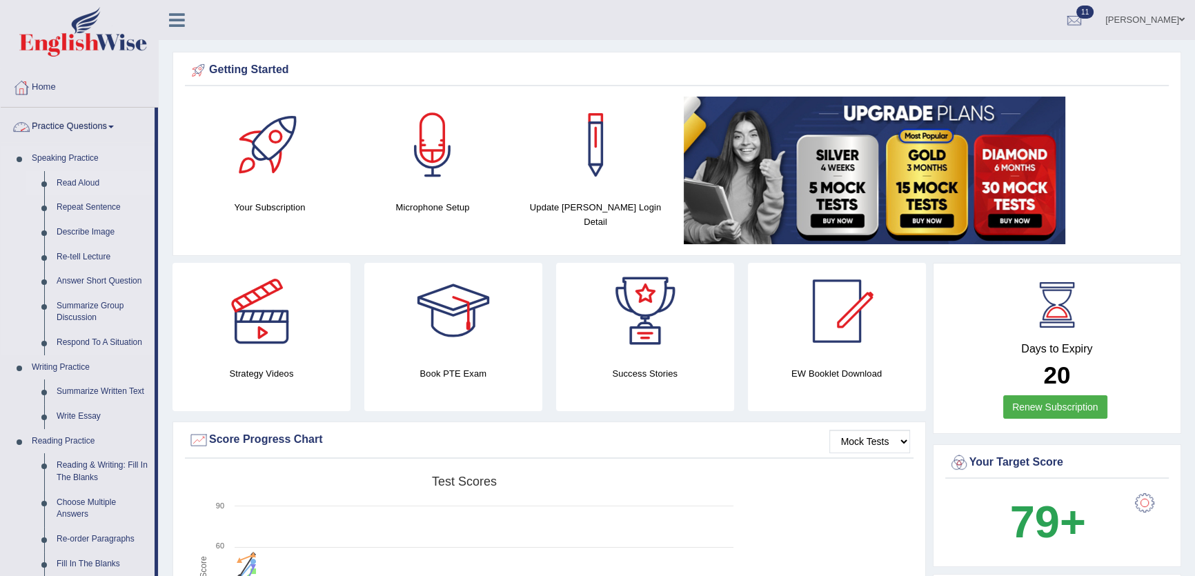
click at [59, 182] on link "Read Aloud" at bounding box center [102, 183] width 104 height 25
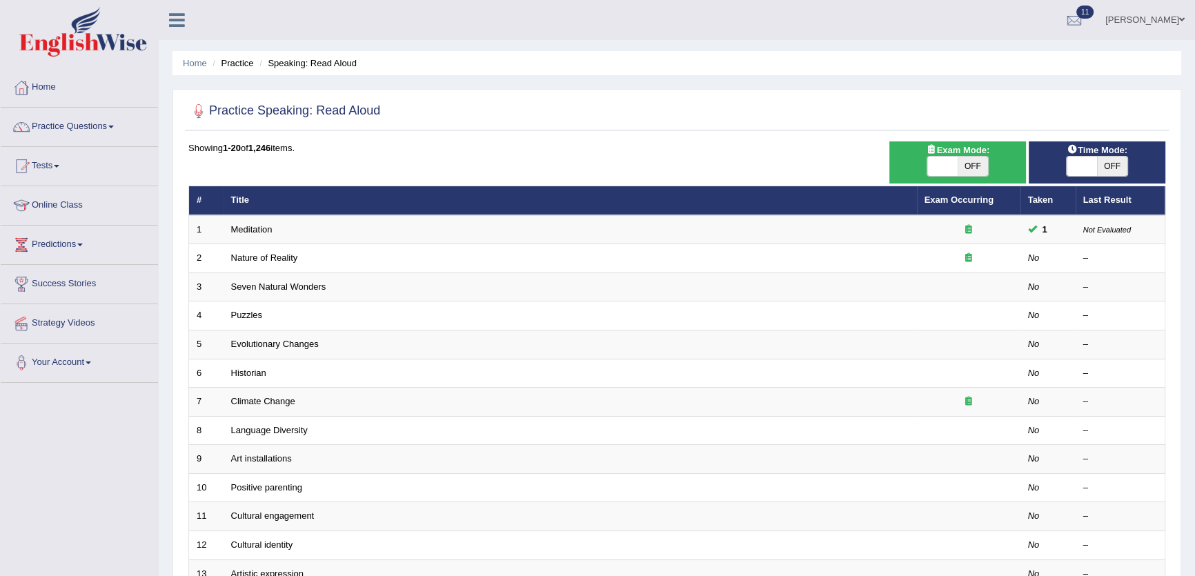
click at [1162, 20] on link "[PERSON_NAME]" at bounding box center [1145, 18] width 100 height 36
